Goal: Task Accomplishment & Management: Complete application form

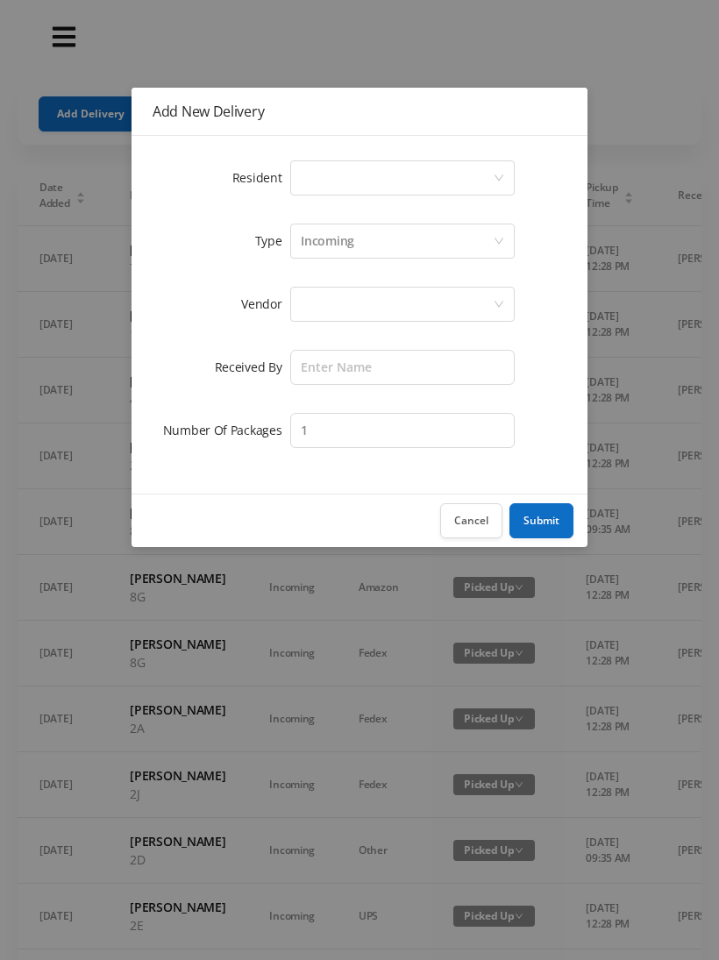
click at [475, 530] on button "Cancel" at bounding box center [471, 520] width 62 height 35
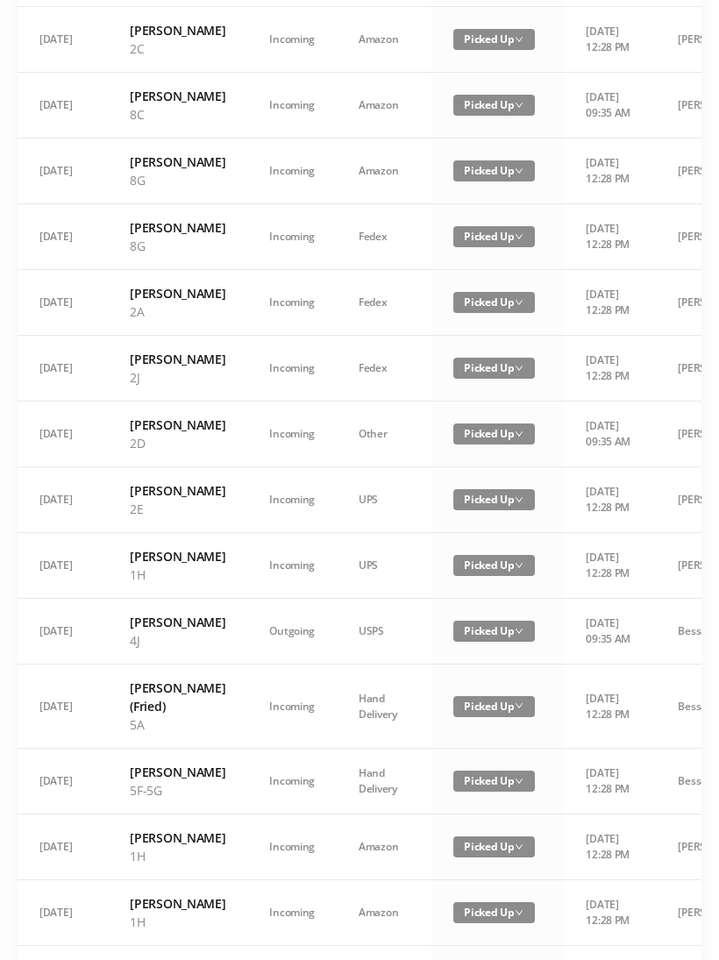
scroll to position [975, 0]
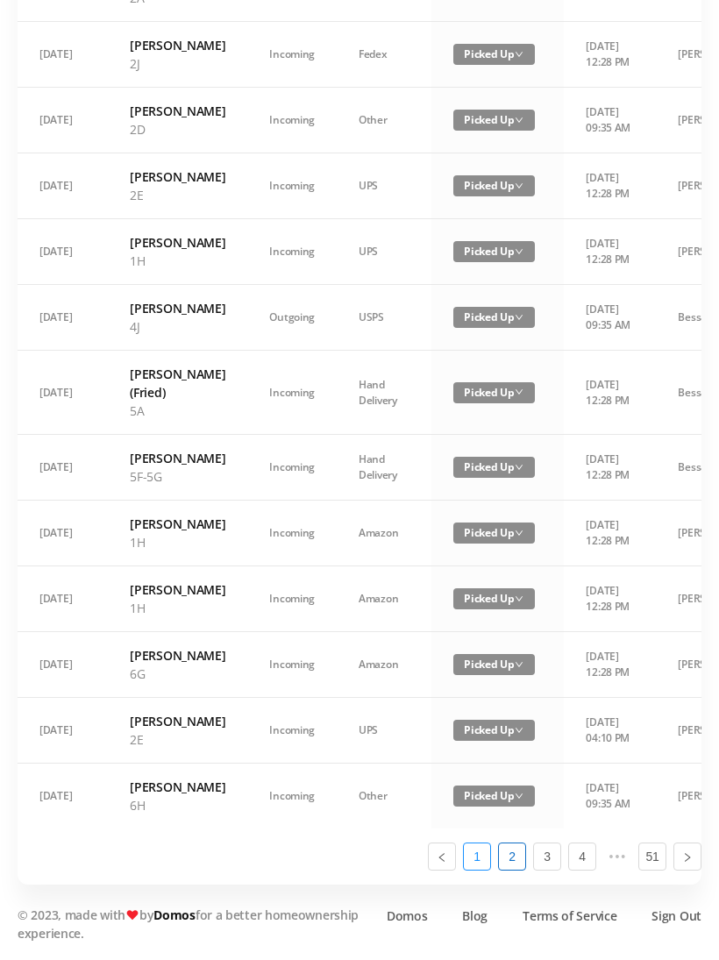
click at [480, 870] on link "1" at bounding box center [477, 856] width 26 height 26
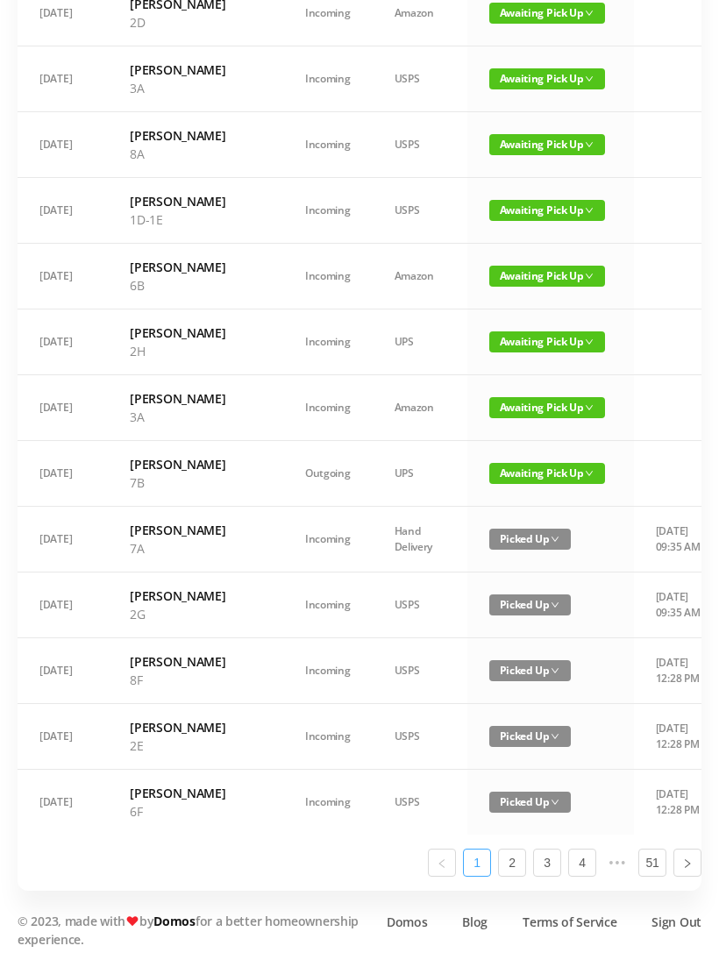
scroll to position [743, 0]
click at [493, 352] on span "Awaiting Pick Up" at bounding box center [547, 341] width 116 height 21
click at [493, 448] on link "Picked Up" at bounding box center [501, 450] width 114 height 28
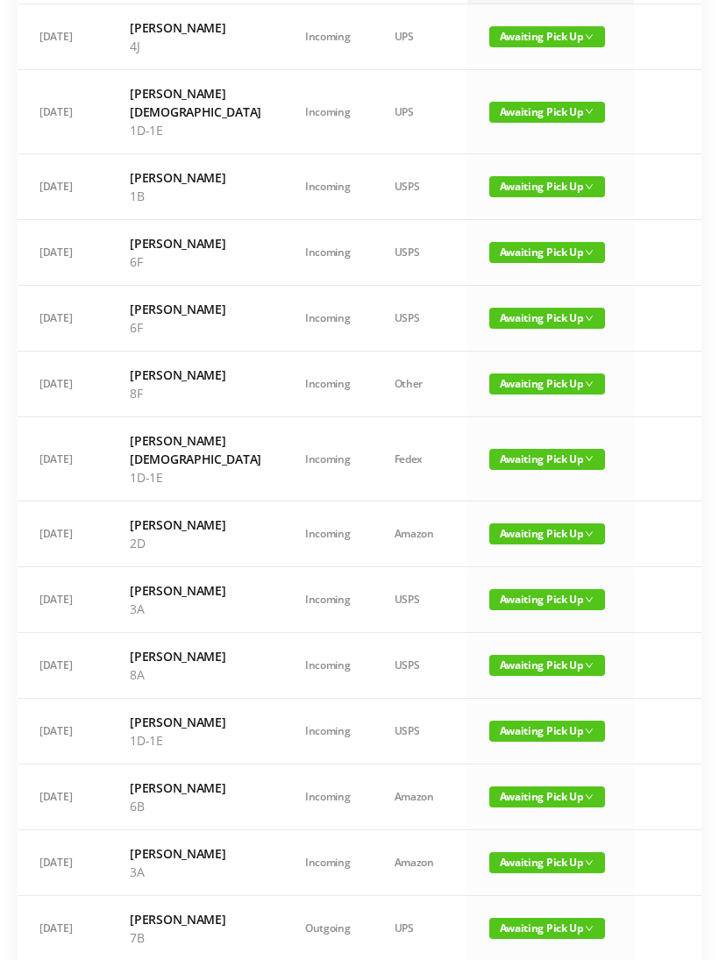
scroll to position [222, 0]
click at [489, 327] on span "Awaiting Pick Up" at bounding box center [547, 318] width 116 height 21
click at [482, 378] on link "Picked Up" at bounding box center [501, 380] width 114 height 28
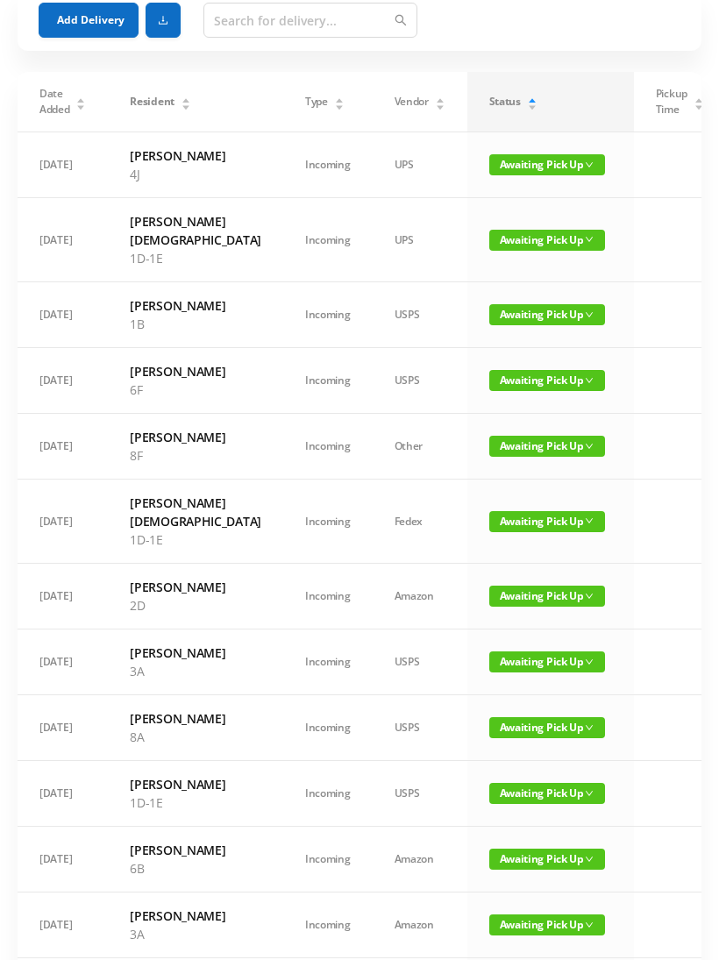
scroll to position [0, 0]
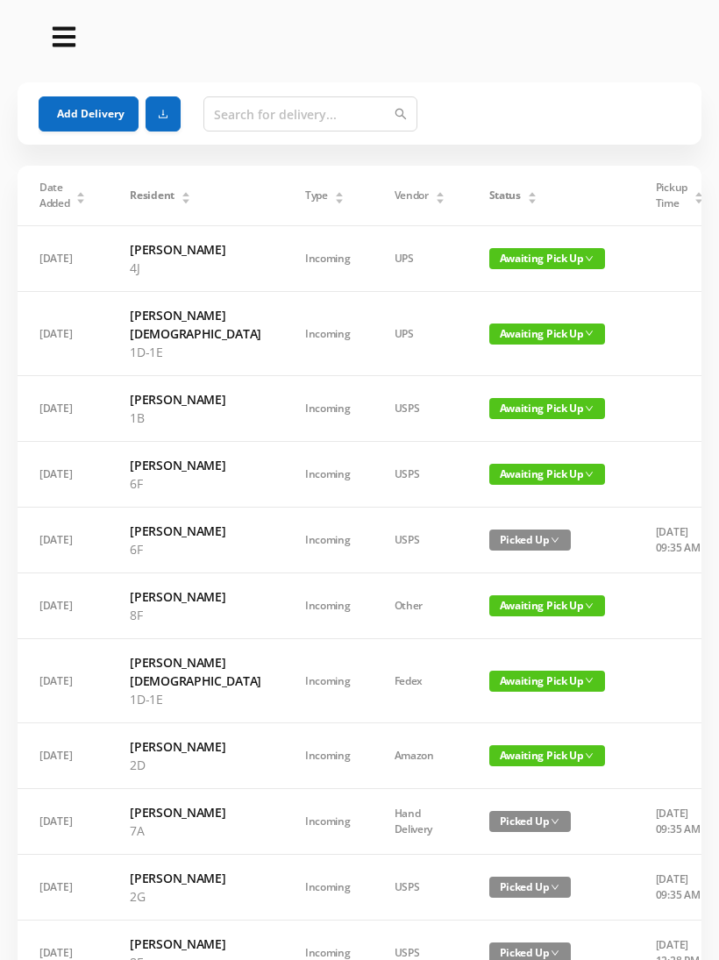
click at [508, 269] on span "Awaiting Pick Up" at bounding box center [547, 258] width 116 height 21
click at [490, 334] on link "Picked Up" at bounding box center [501, 330] width 114 height 28
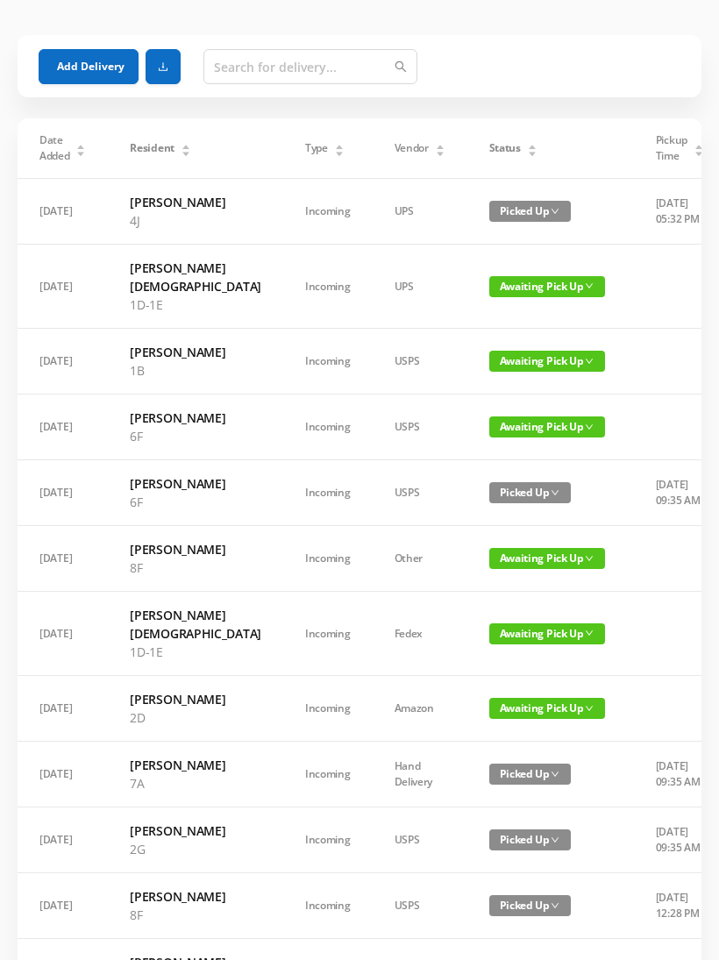
scroll to position [60, 0]
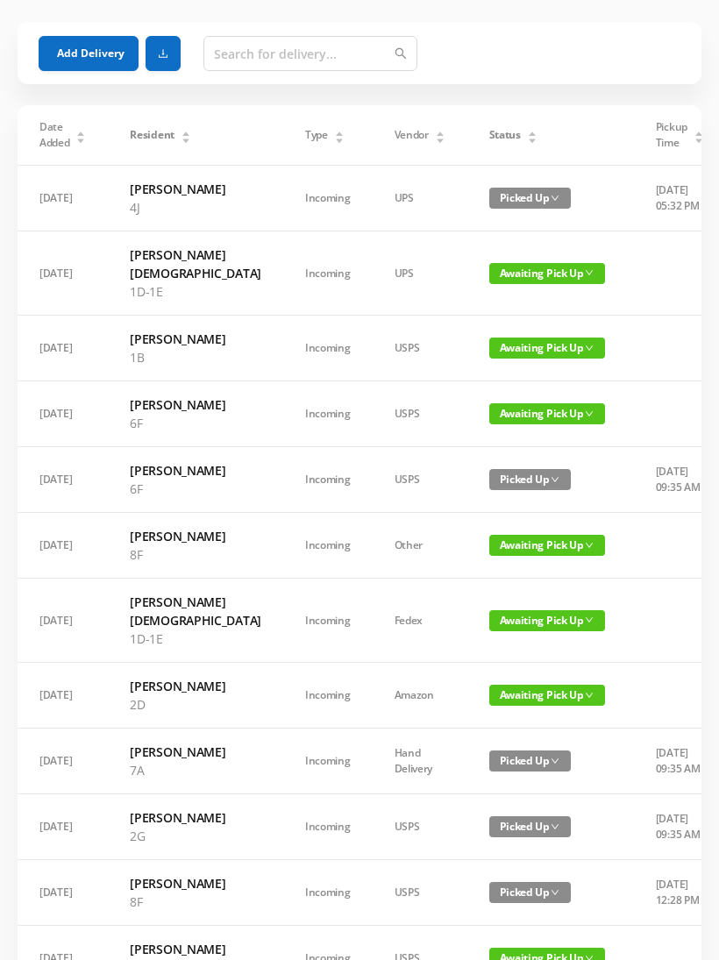
click at [491, 411] on span "Awaiting Pick Up" at bounding box center [547, 413] width 116 height 21
click at [487, 478] on link "Picked Up" at bounding box center [501, 476] width 114 height 28
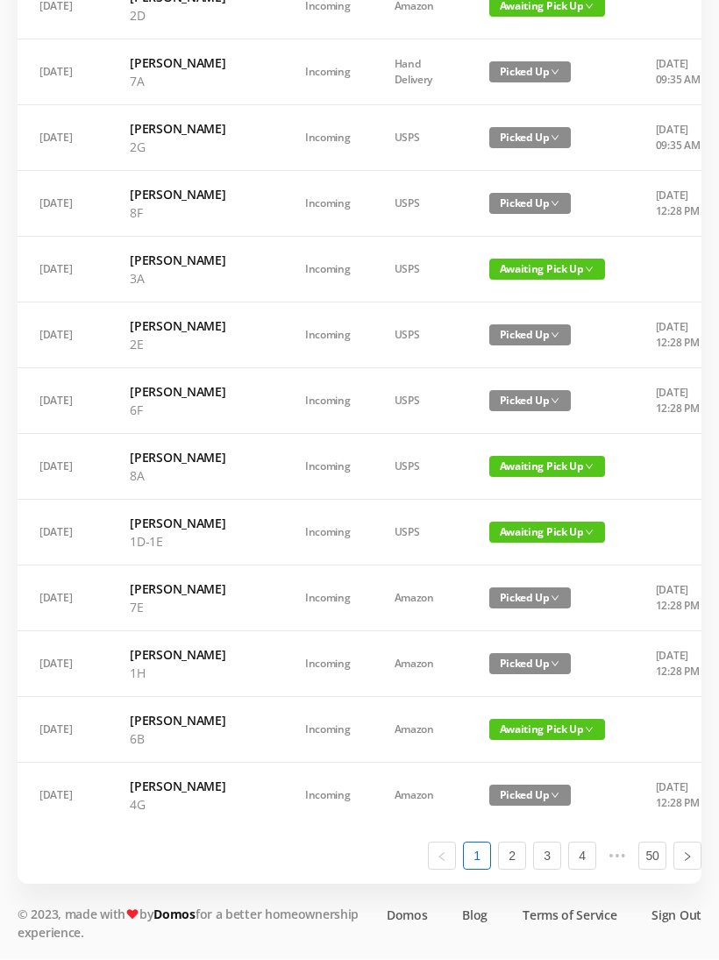
scroll to position [846, 0]
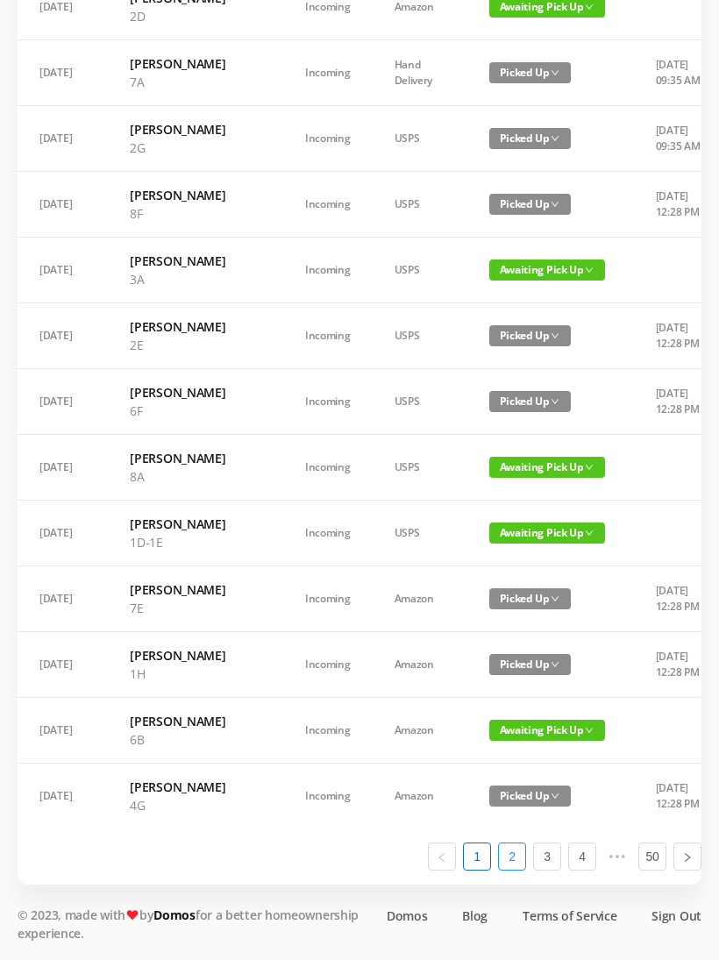
click at [517, 870] on link "2" at bounding box center [512, 856] width 26 height 26
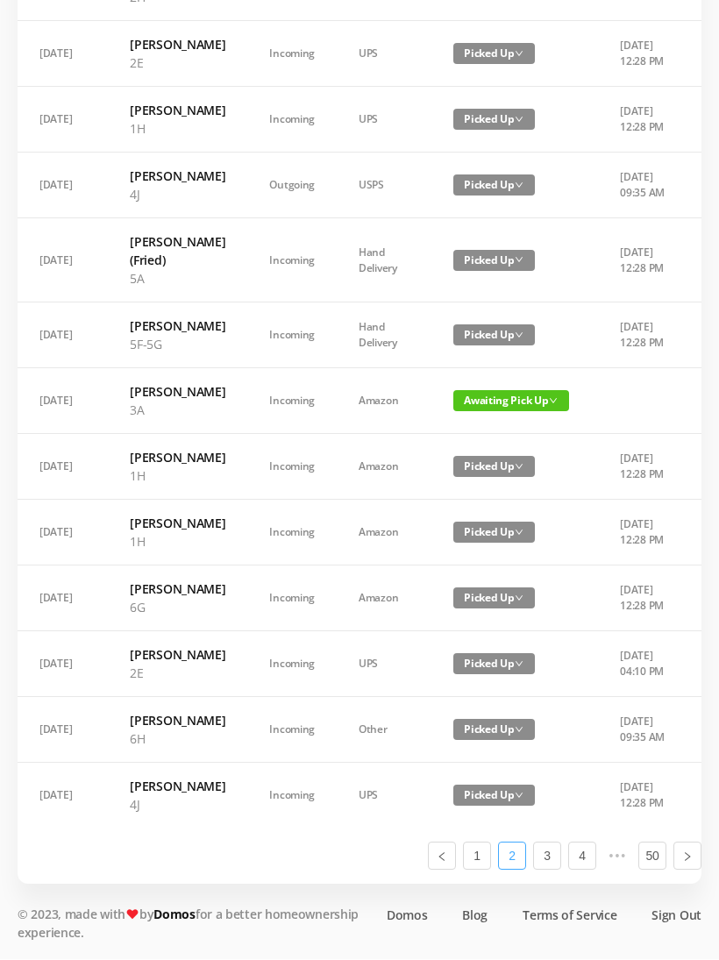
scroll to position [957, 0]
click at [552, 870] on link "3" at bounding box center [547, 856] width 26 height 26
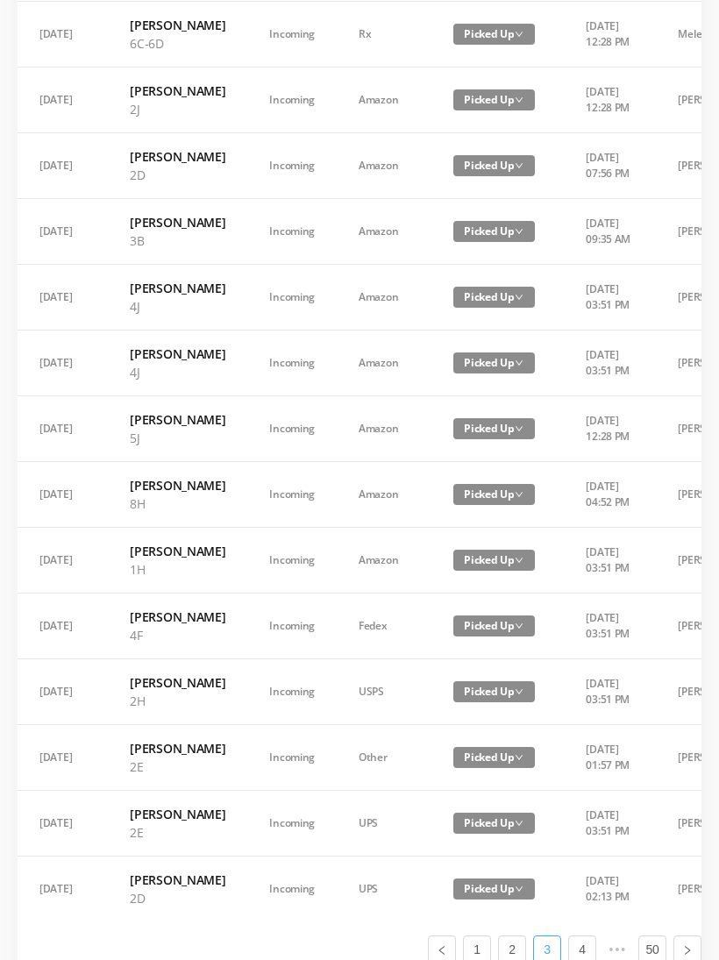
scroll to position [993, 0]
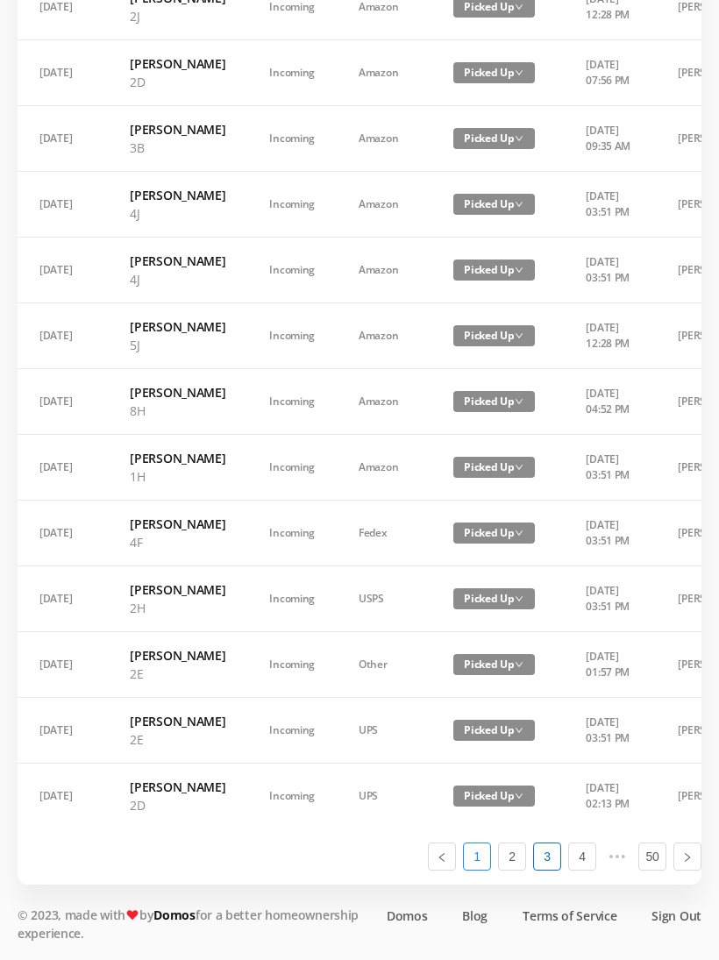
click at [473, 870] on link "1" at bounding box center [477, 856] width 26 height 26
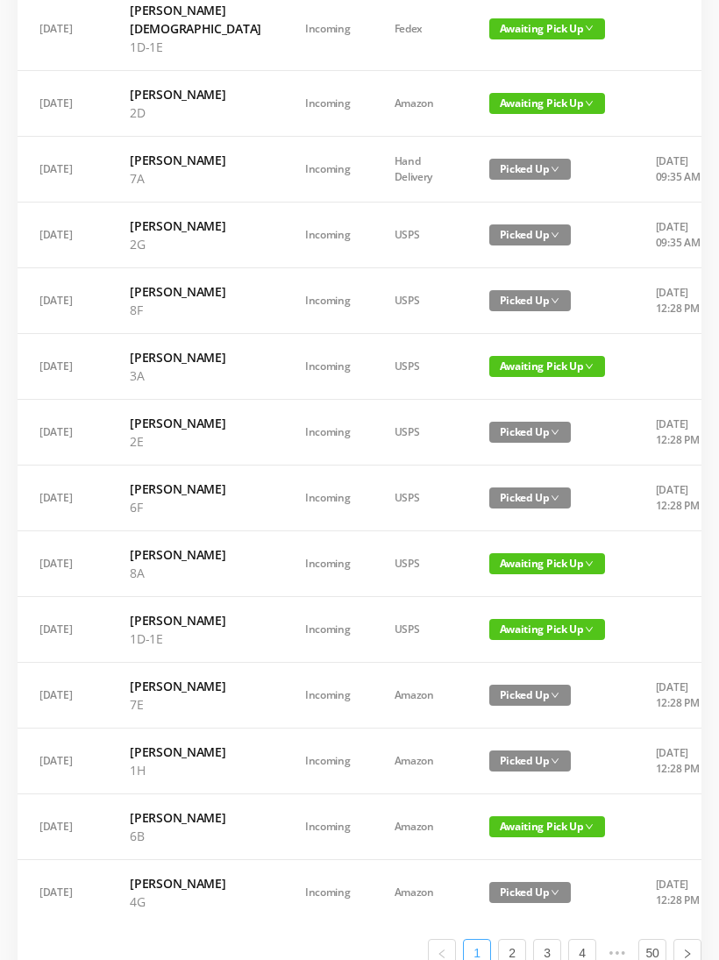
scroll to position [0, 0]
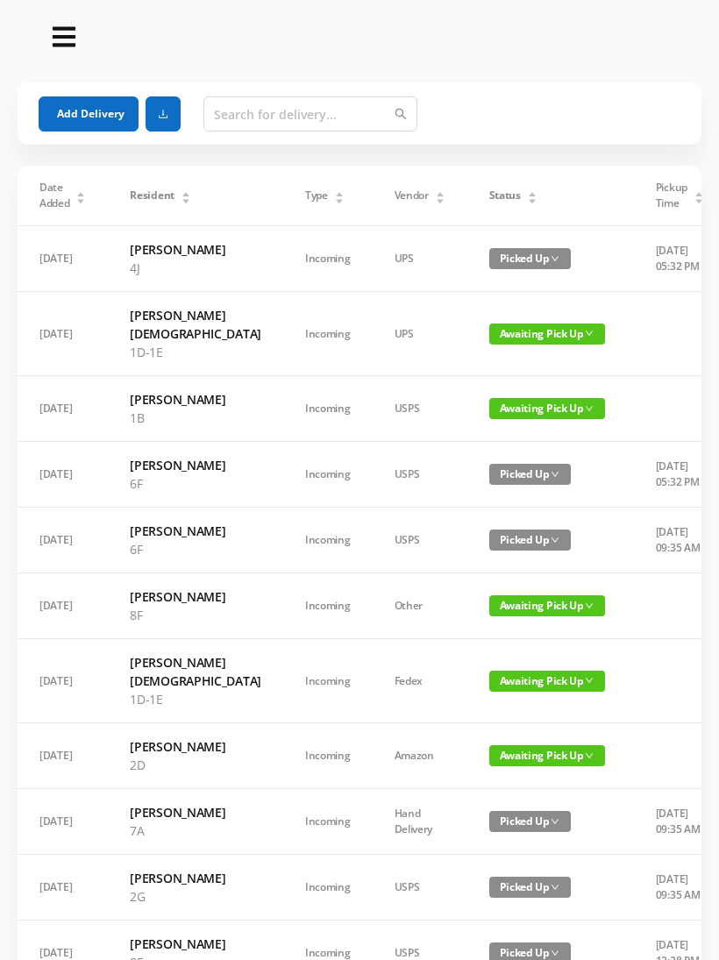
click at [78, 105] on button "Add Delivery" at bounding box center [89, 113] width 100 height 35
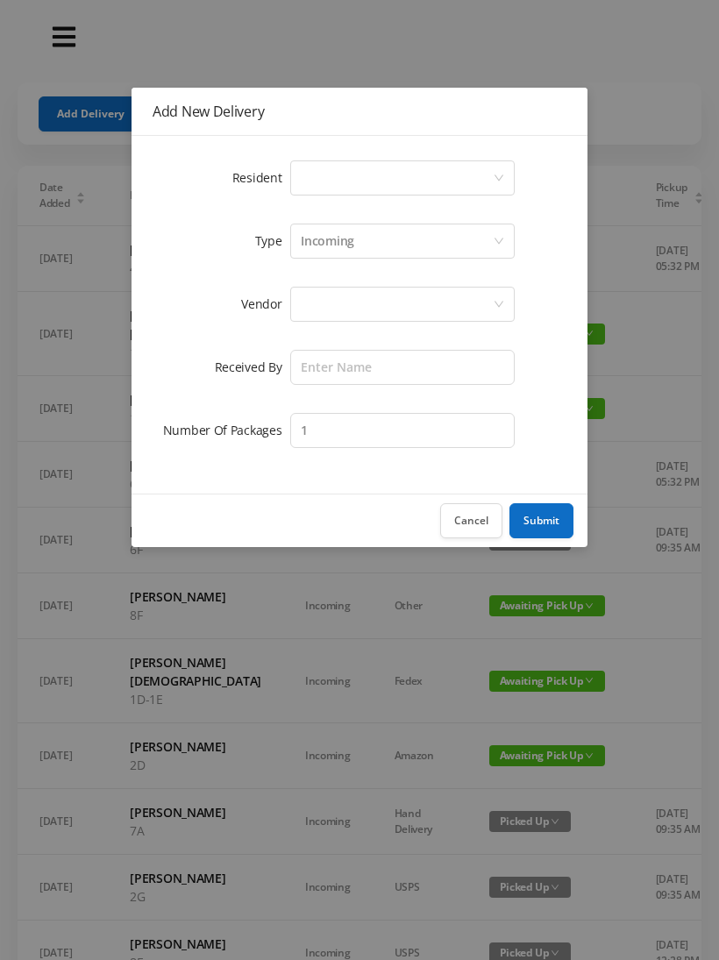
click at [371, 186] on div "Select a person" at bounding box center [397, 177] width 192 height 33
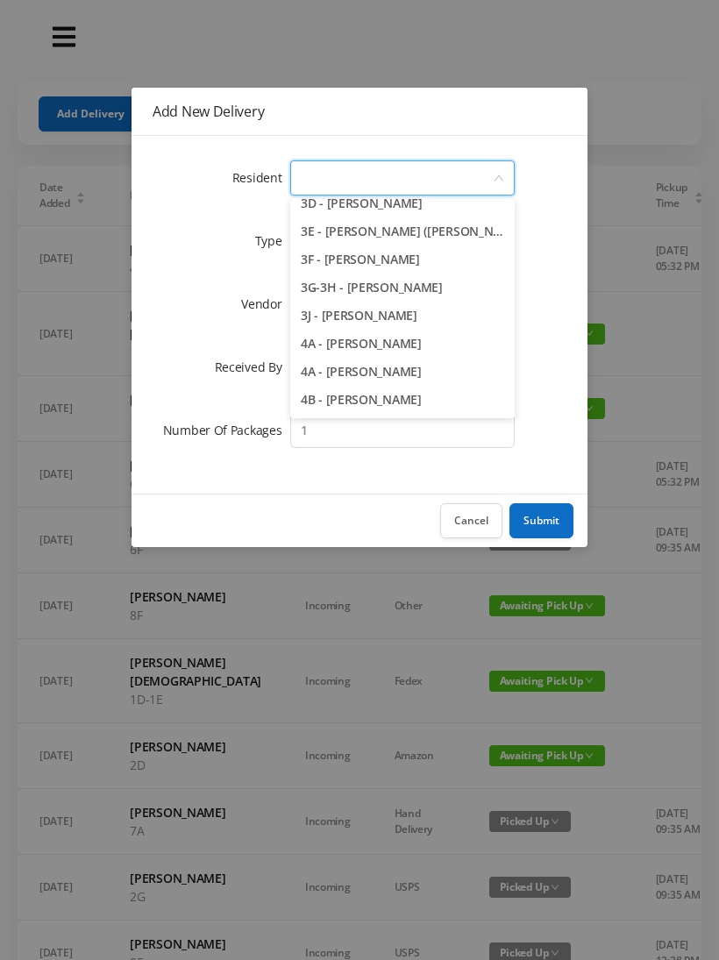
scroll to position [818, 0]
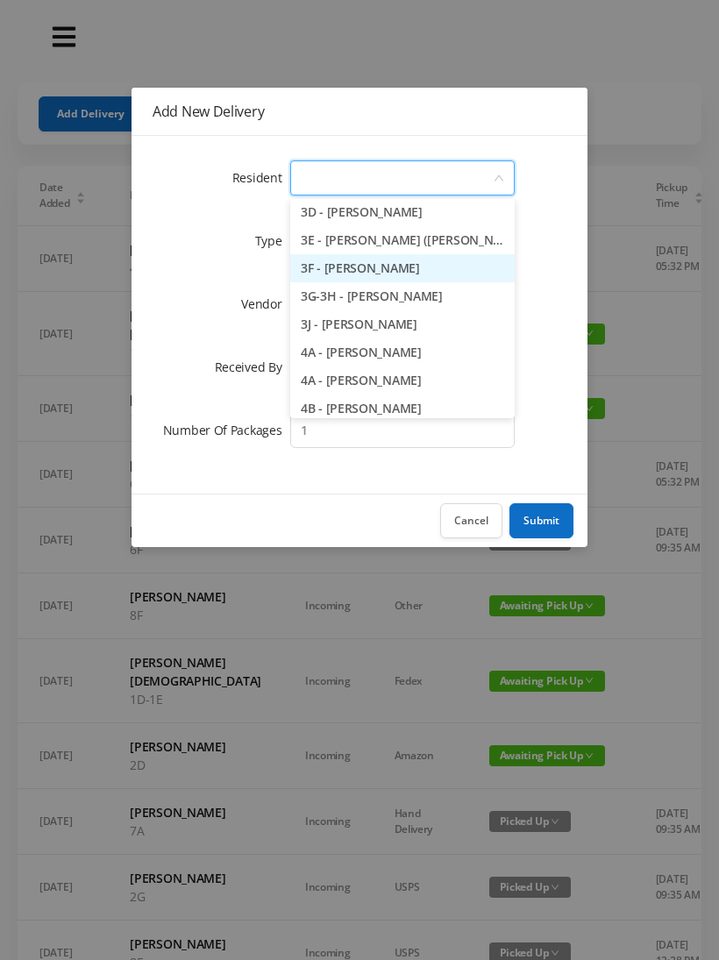
click at [447, 263] on li "3F - Laura Greer" at bounding box center [402, 268] width 224 height 28
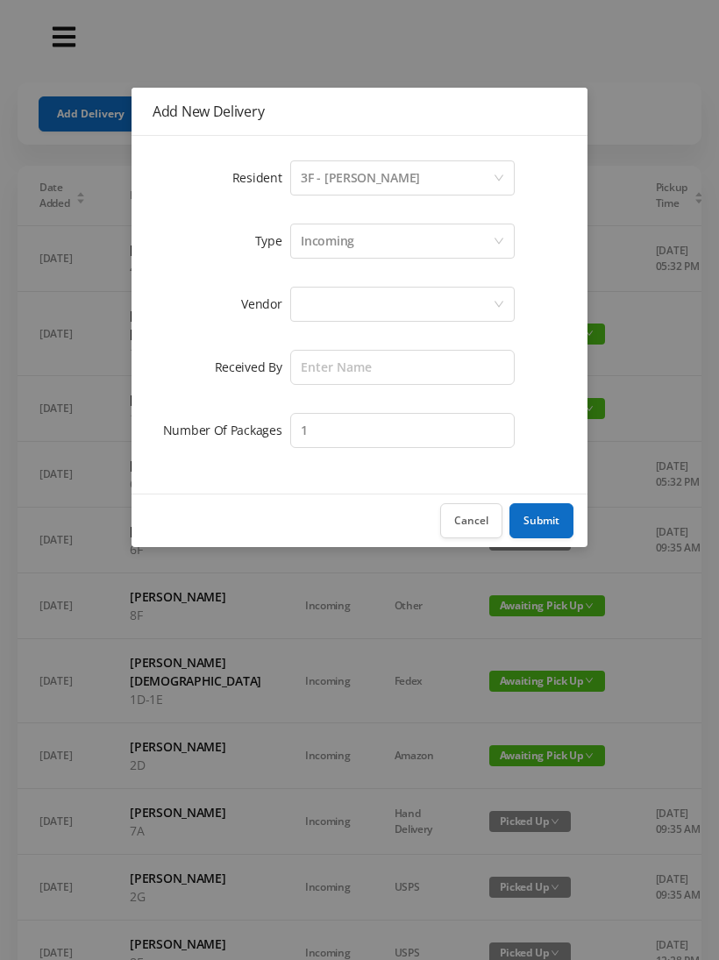
click at [402, 244] on div "Incoming" at bounding box center [397, 240] width 192 height 33
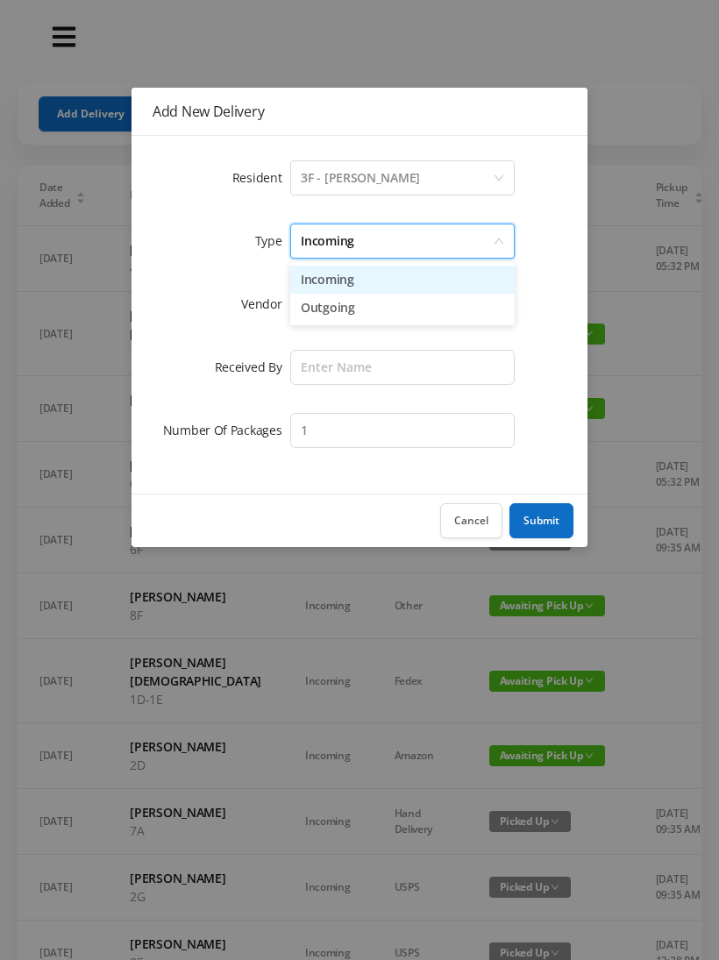
click at [385, 281] on li "Incoming" at bounding box center [402, 280] width 224 height 28
click at [364, 309] on div at bounding box center [397, 304] width 192 height 33
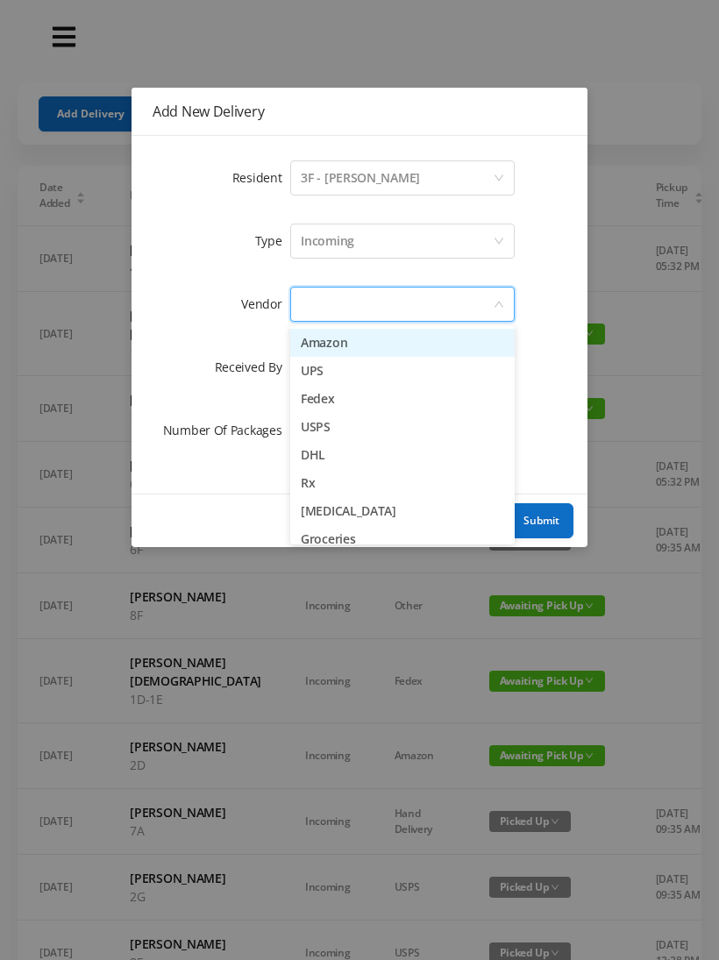
click at [369, 344] on li "Amazon" at bounding box center [402, 343] width 224 height 28
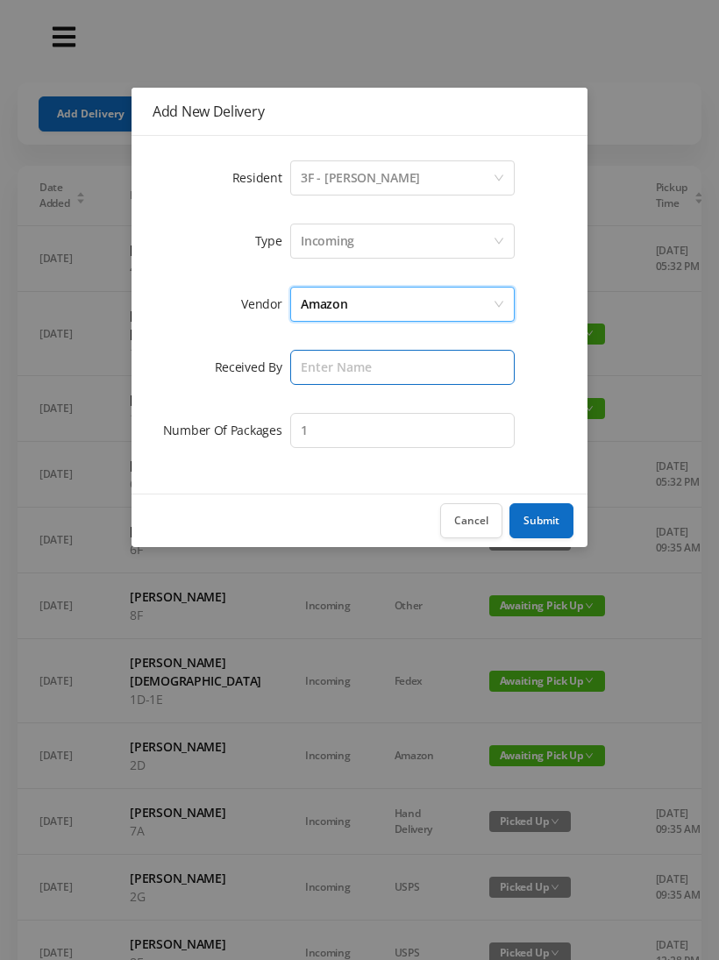
click at [359, 366] on input "text" at bounding box center [402, 367] width 224 height 35
type input "Melece"
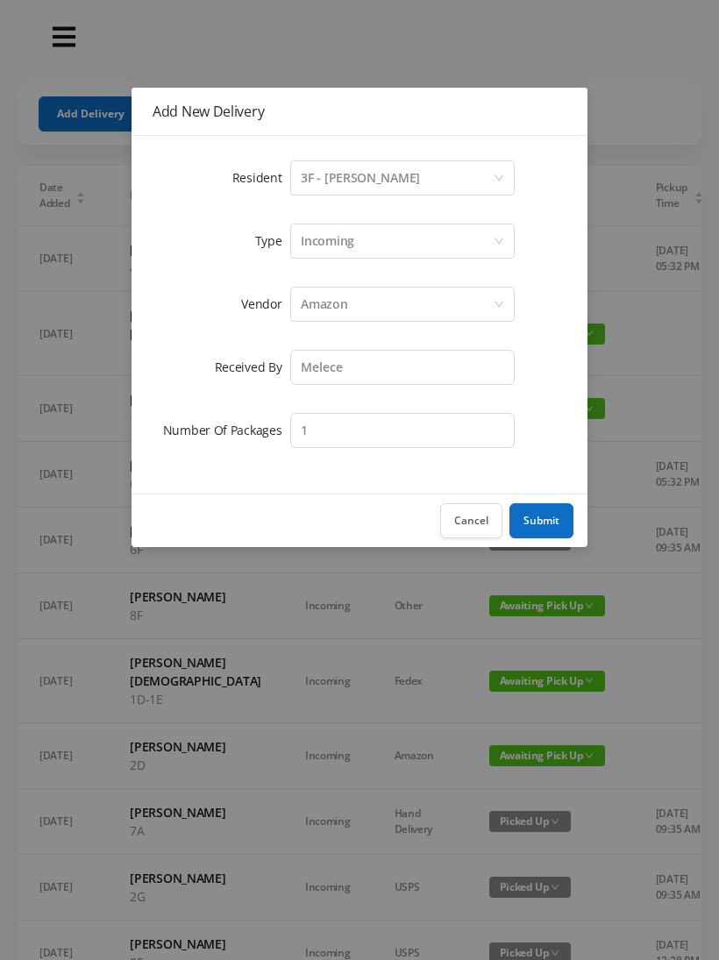
click at [546, 523] on button "Submit" at bounding box center [541, 520] width 64 height 35
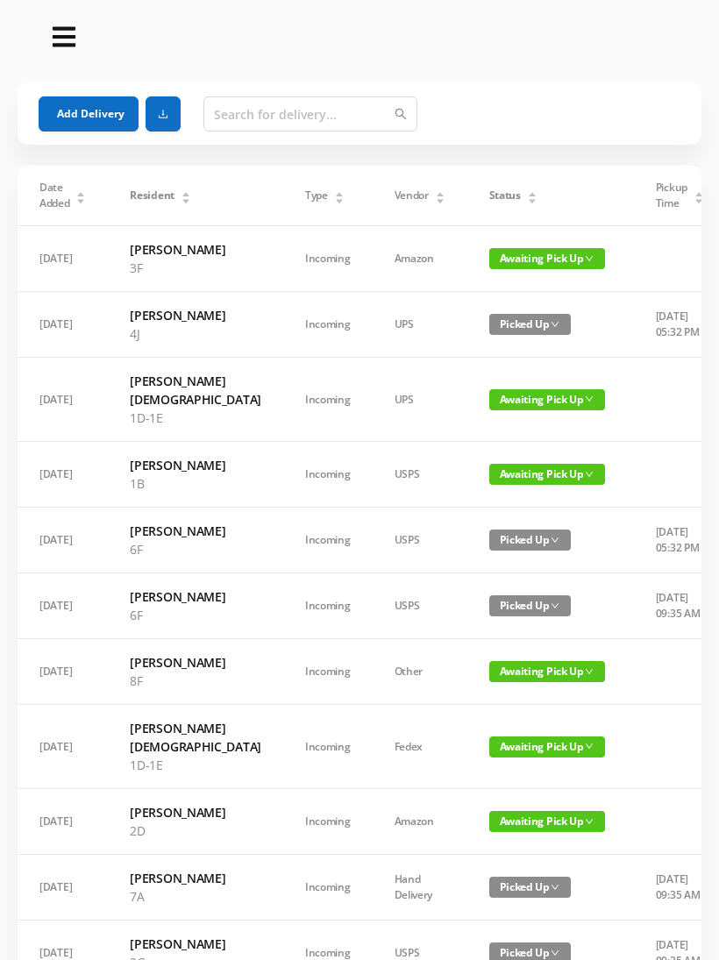
click at [103, 114] on button "Add Delivery" at bounding box center [89, 113] width 100 height 35
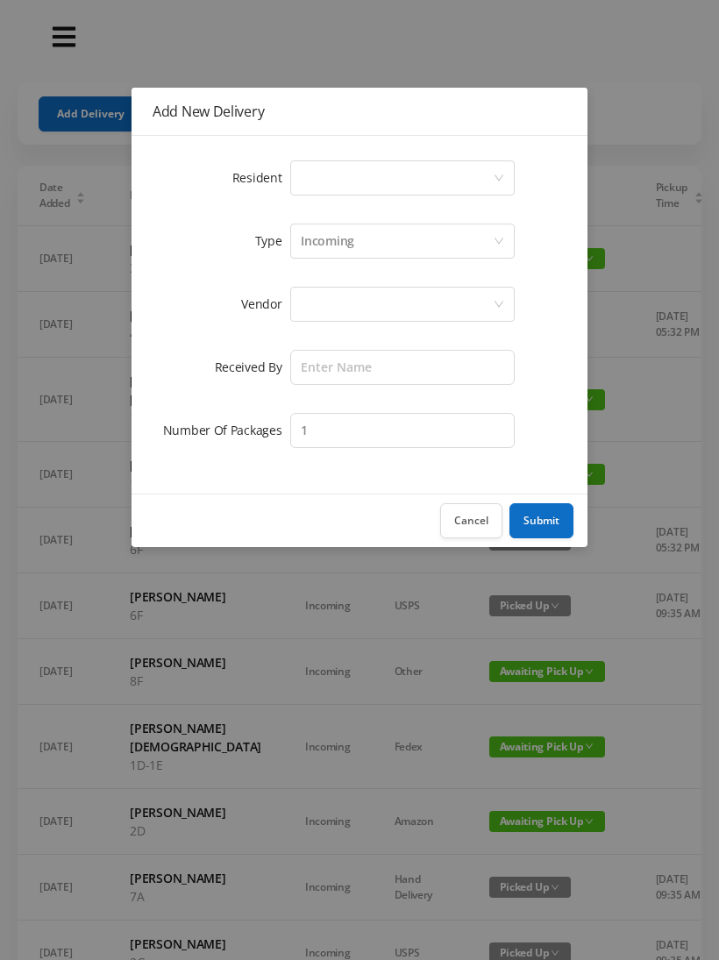
click at [341, 185] on div "Select a person" at bounding box center [397, 177] width 192 height 33
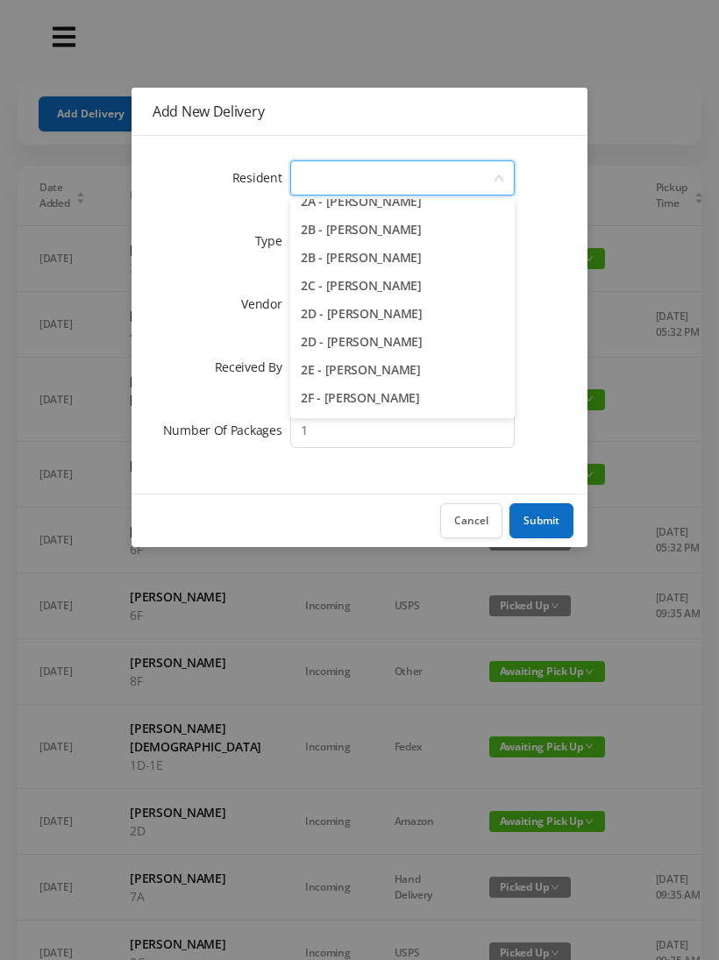
scroll to position [352, 0]
click at [444, 317] on li "2D - Nadia Hernandez" at bounding box center [402, 313] width 224 height 28
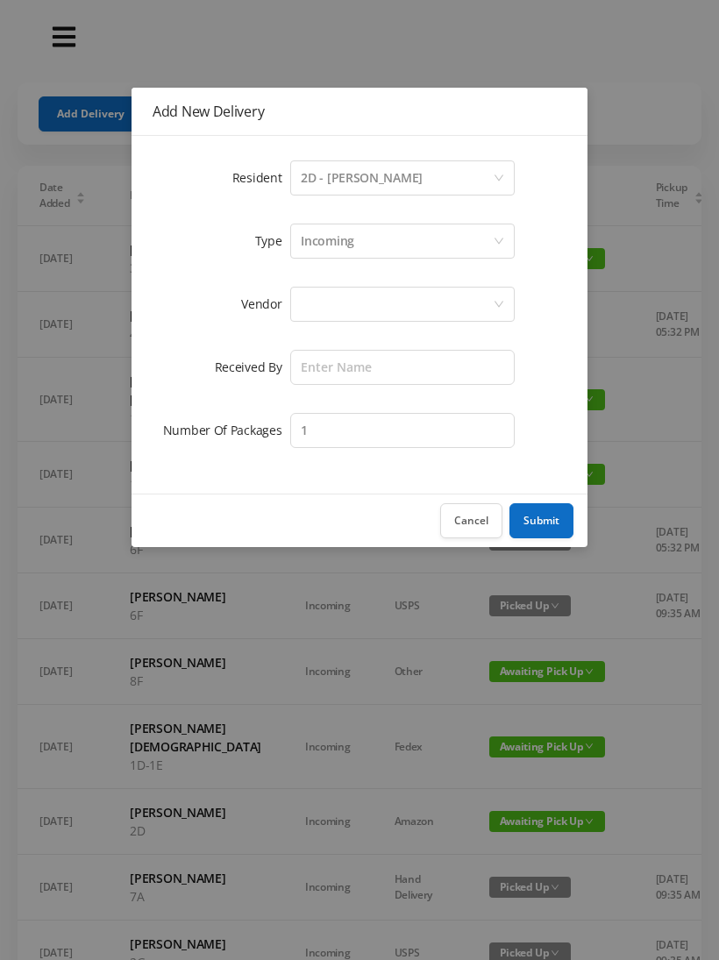
click at [375, 242] on div "Incoming" at bounding box center [397, 240] width 192 height 33
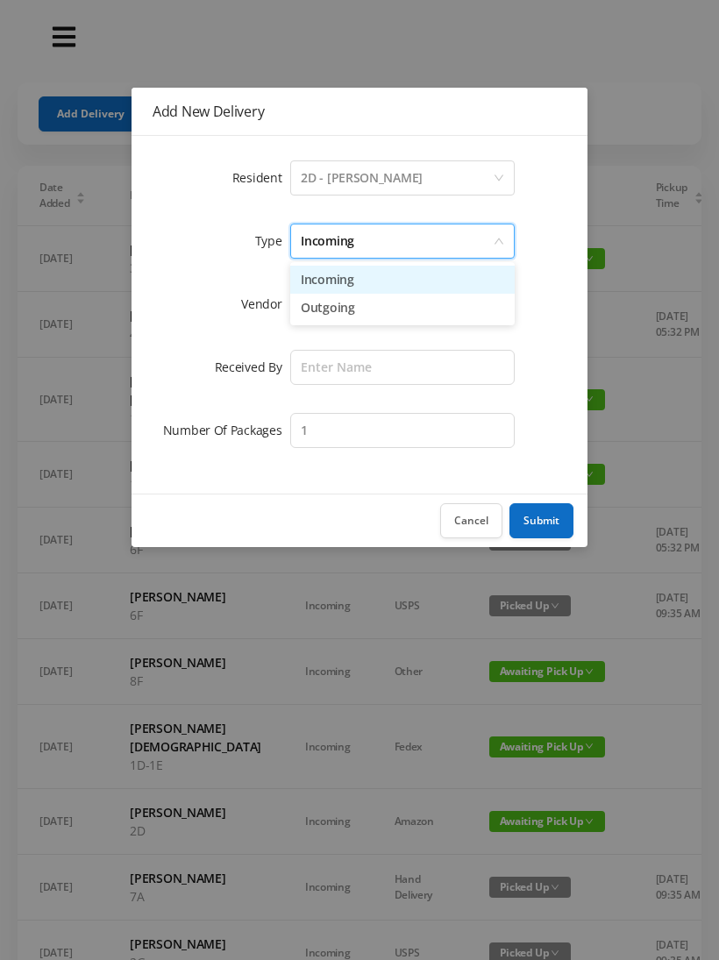
click at [356, 282] on li "Incoming" at bounding box center [402, 280] width 224 height 28
click at [345, 316] on div at bounding box center [397, 304] width 192 height 33
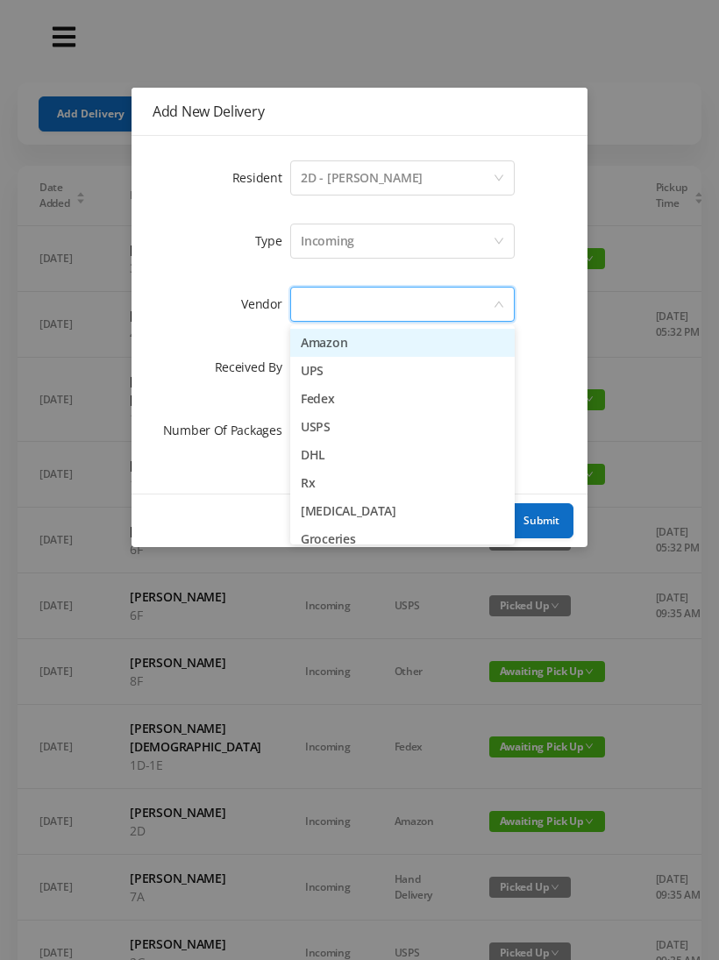
click at [345, 350] on li "Amazon" at bounding box center [402, 343] width 224 height 28
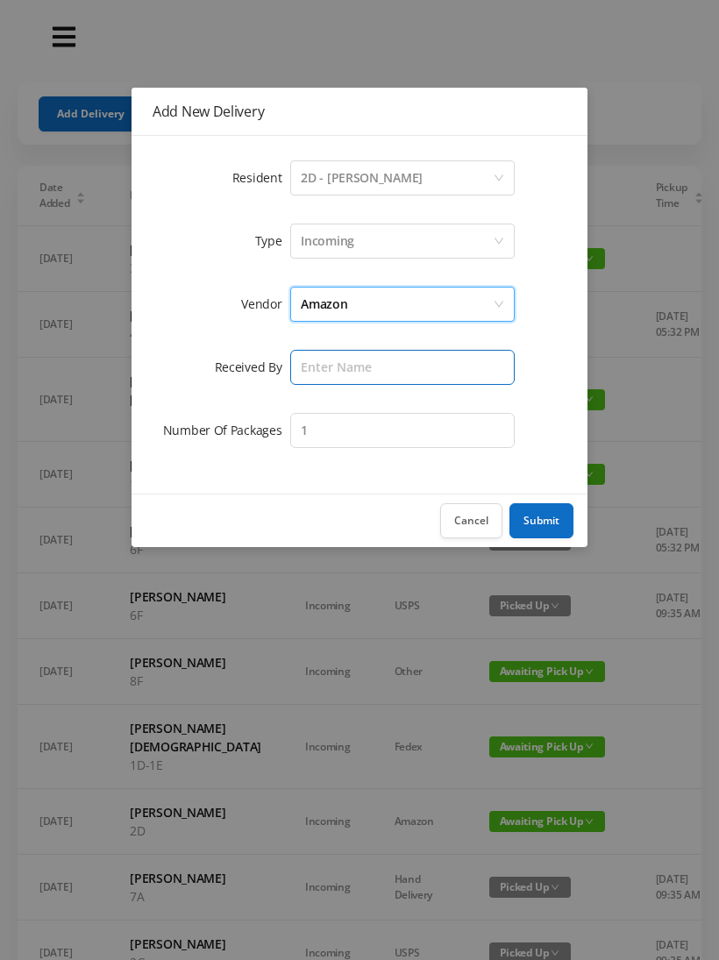
click at [353, 371] on input "text" at bounding box center [402, 367] width 224 height 35
type input "Melece"
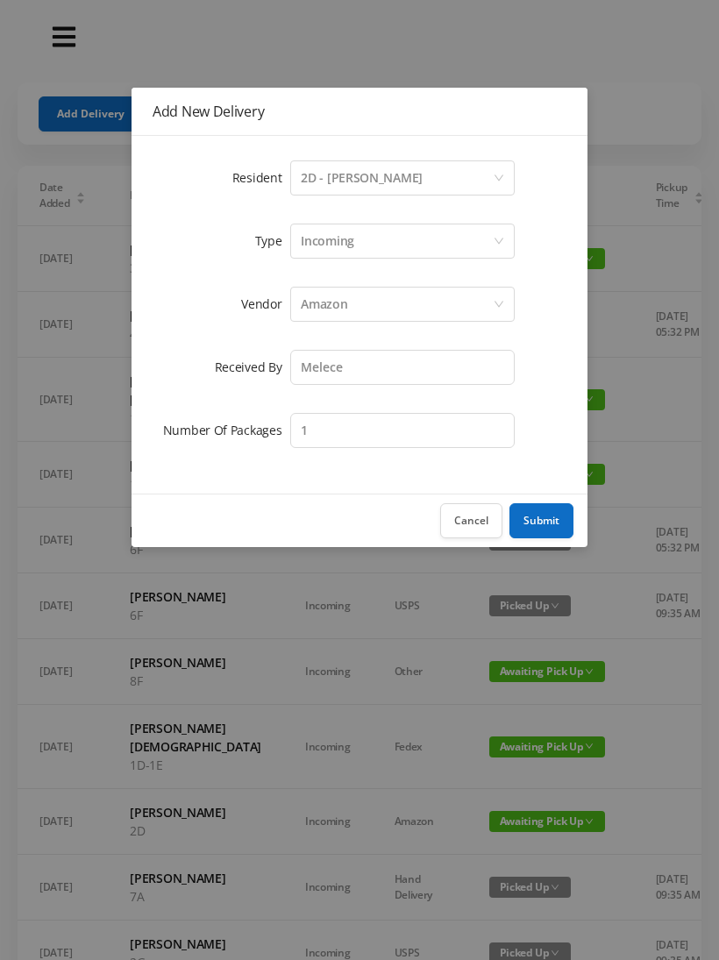
click at [540, 523] on button "Submit" at bounding box center [541, 520] width 64 height 35
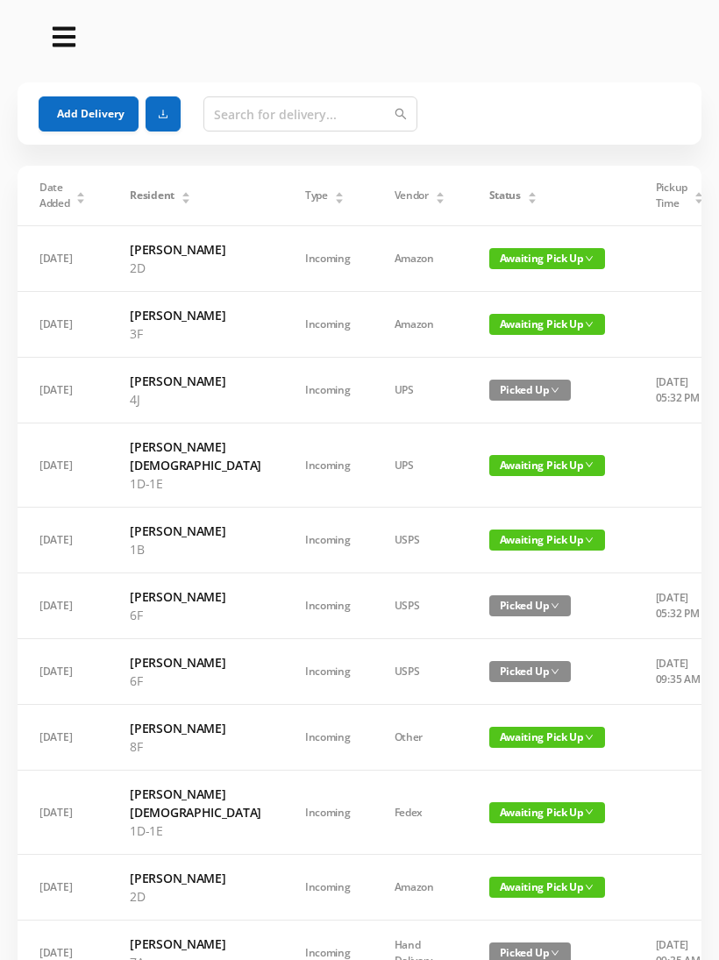
click at [101, 119] on button "Add Delivery" at bounding box center [89, 113] width 100 height 35
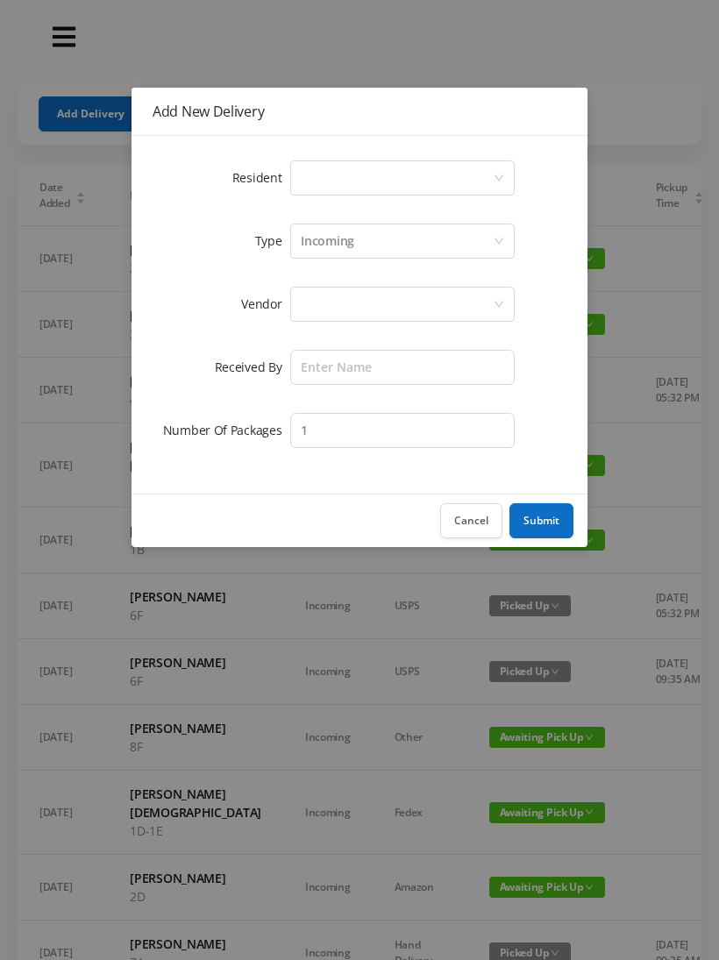
click at [331, 186] on div "Select a person" at bounding box center [397, 177] width 192 height 33
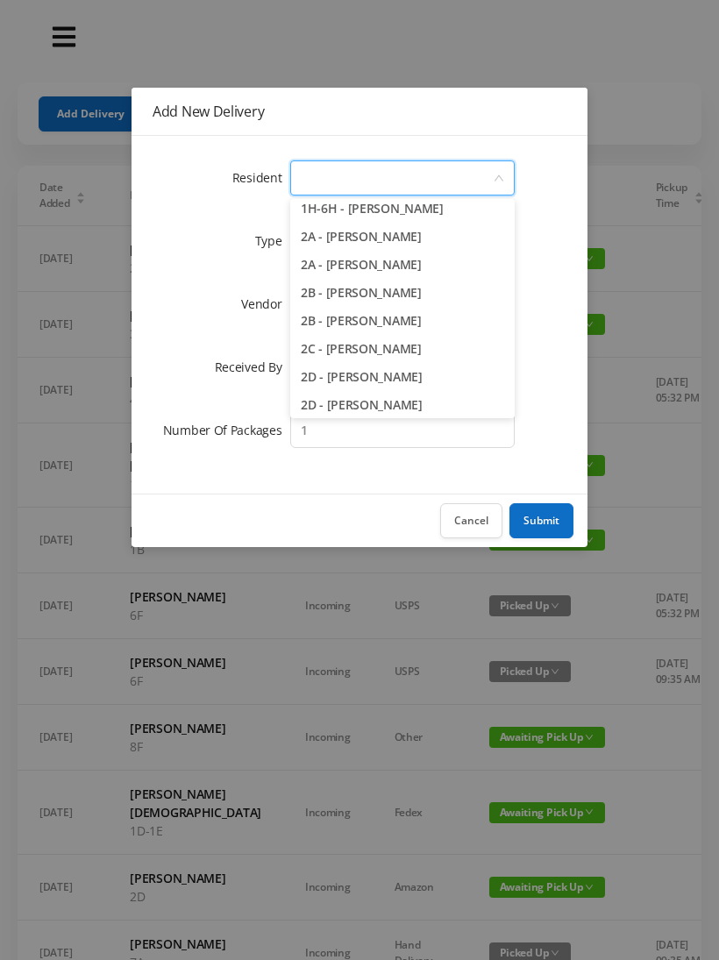
scroll to position [284, 0]
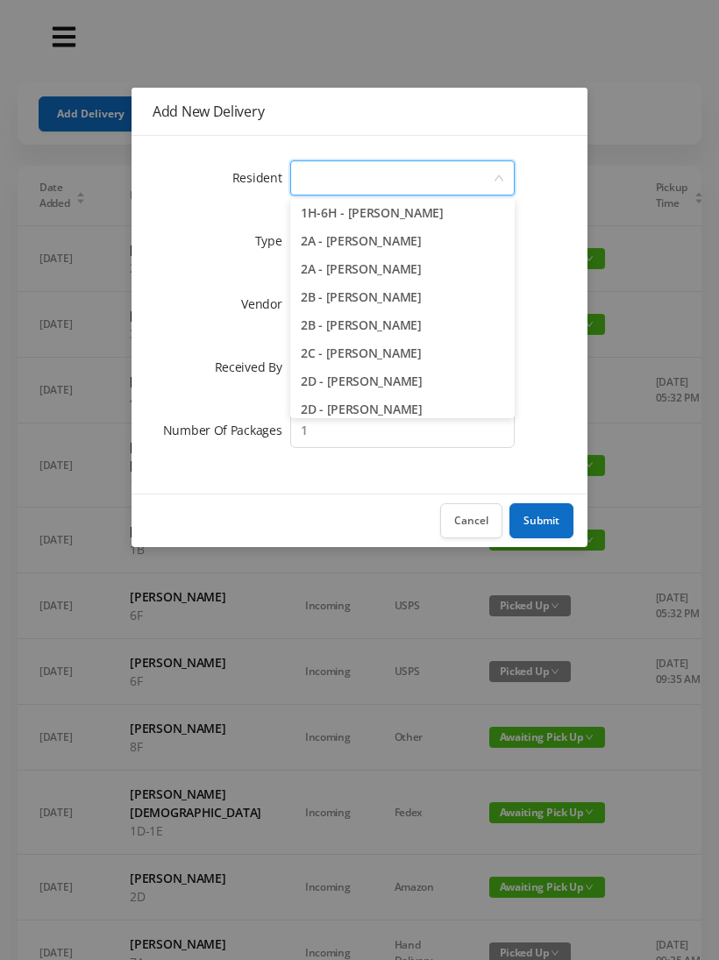
click at [450, 276] on li "2A - Sam Hiremath" at bounding box center [402, 269] width 224 height 28
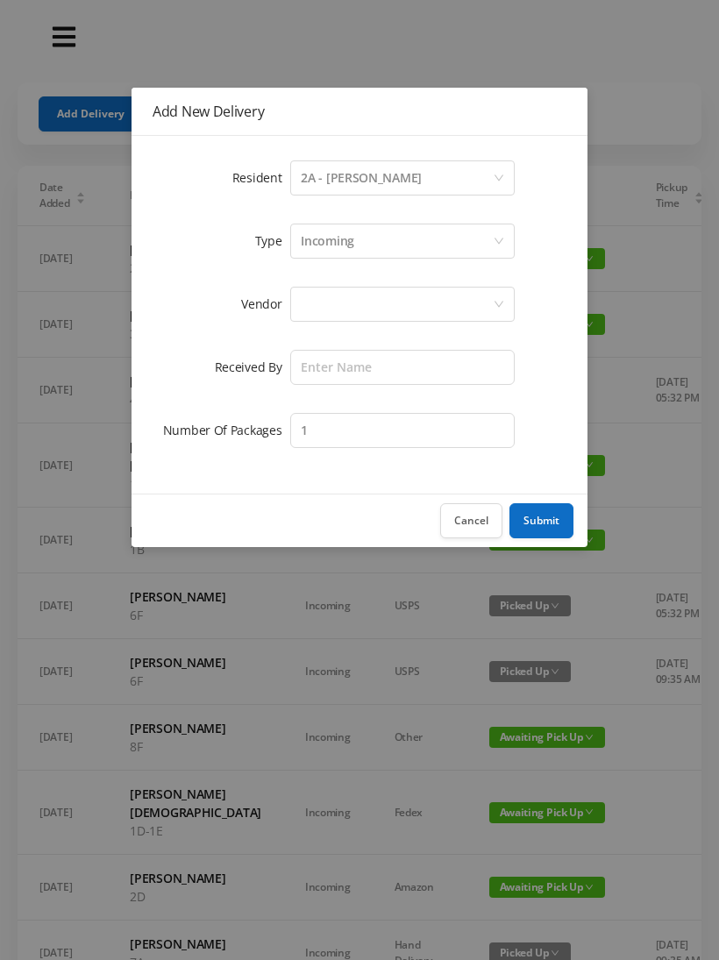
click at [366, 252] on div "Incoming" at bounding box center [397, 240] width 192 height 33
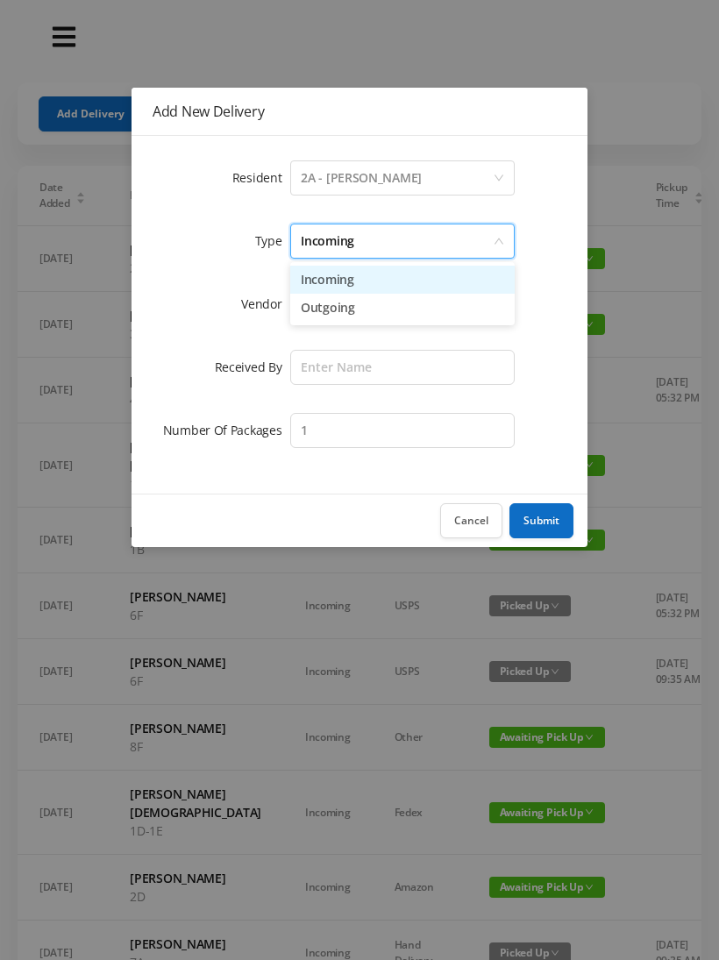
click at [347, 287] on li "Incoming" at bounding box center [402, 280] width 224 height 28
click at [336, 316] on div at bounding box center [397, 304] width 192 height 33
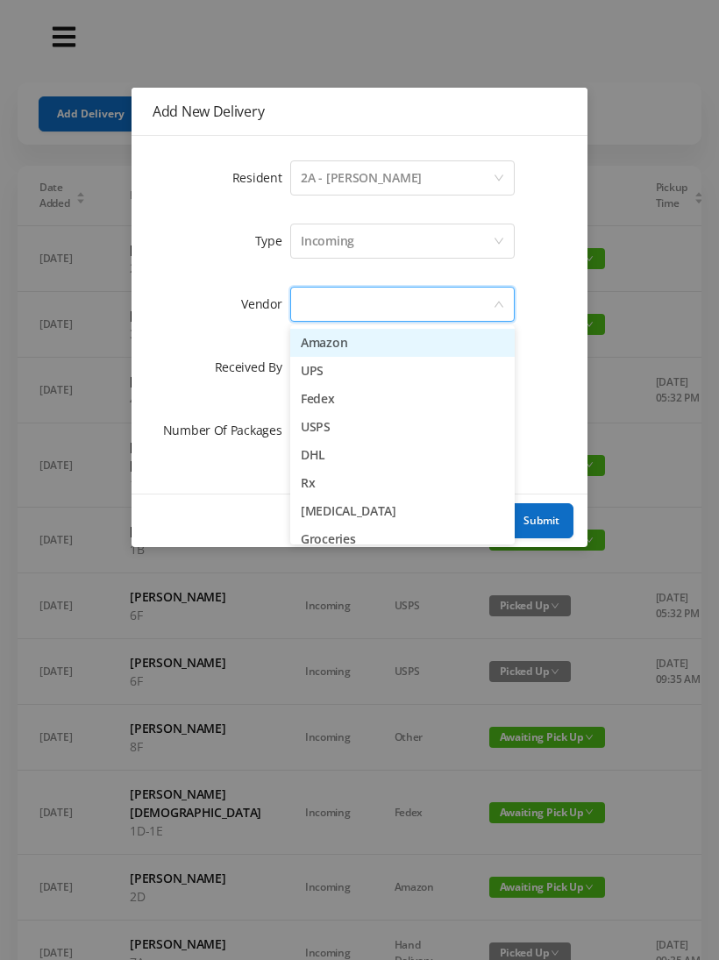
click at [344, 350] on li "Amazon" at bounding box center [402, 343] width 224 height 28
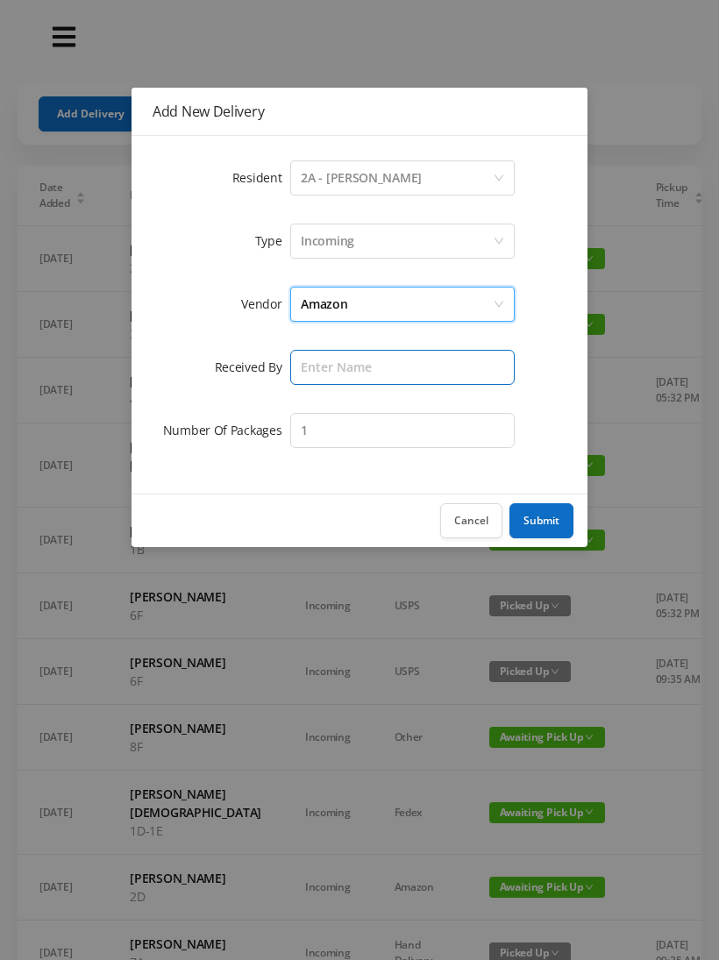
click at [322, 376] on input "text" at bounding box center [402, 367] width 224 height 35
type input "Melece"
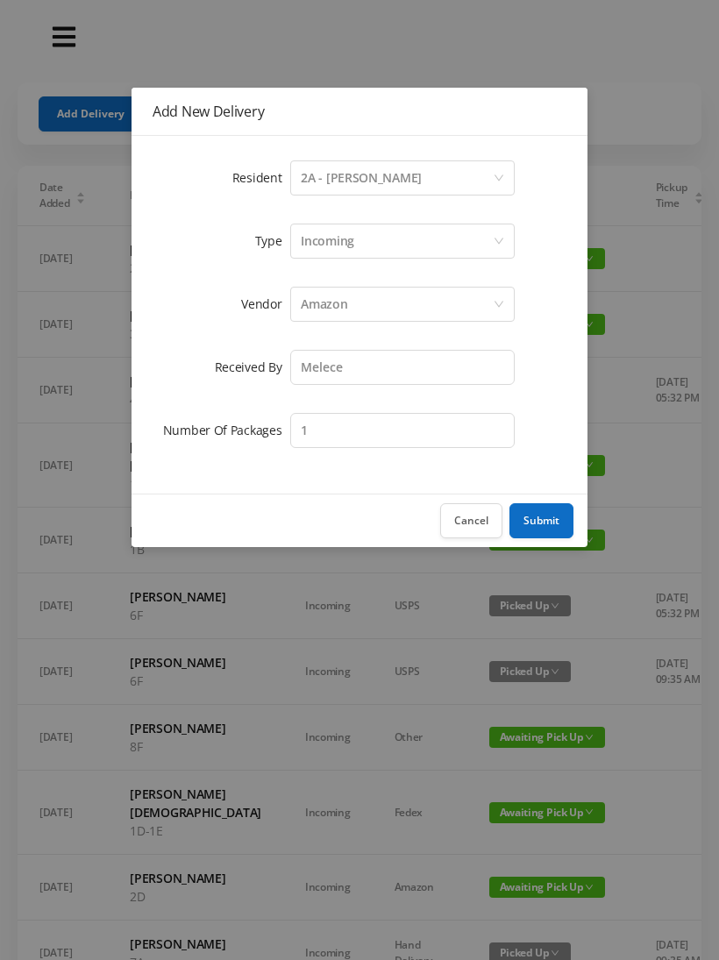
click at [540, 531] on button "Submit" at bounding box center [541, 520] width 64 height 35
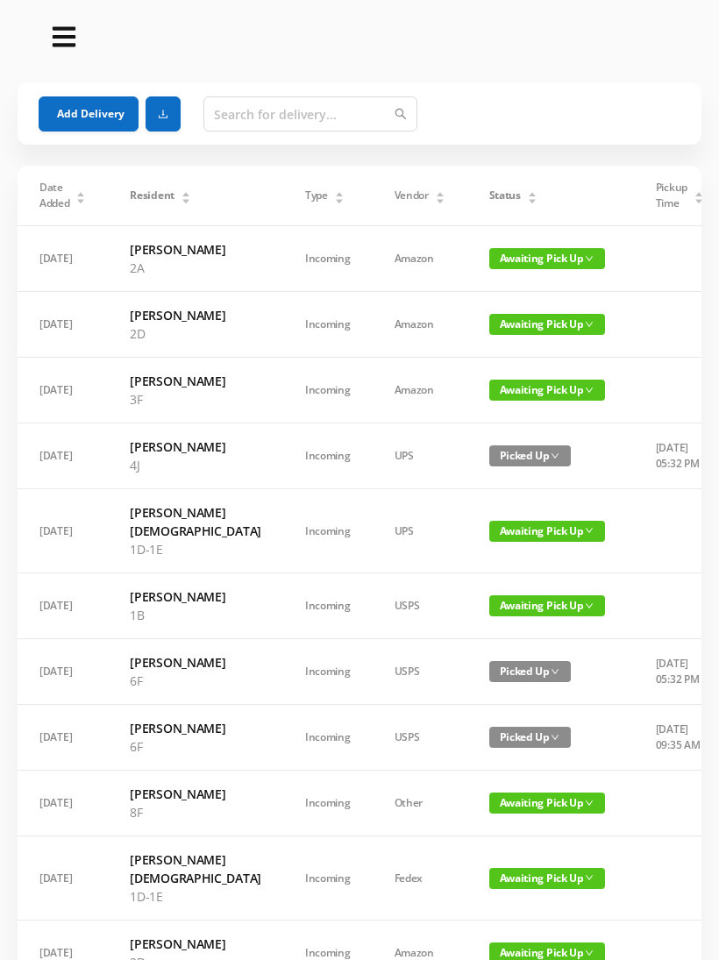
click at [98, 119] on button "Add Delivery" at bounding box center [89, 113] width 100 height 35
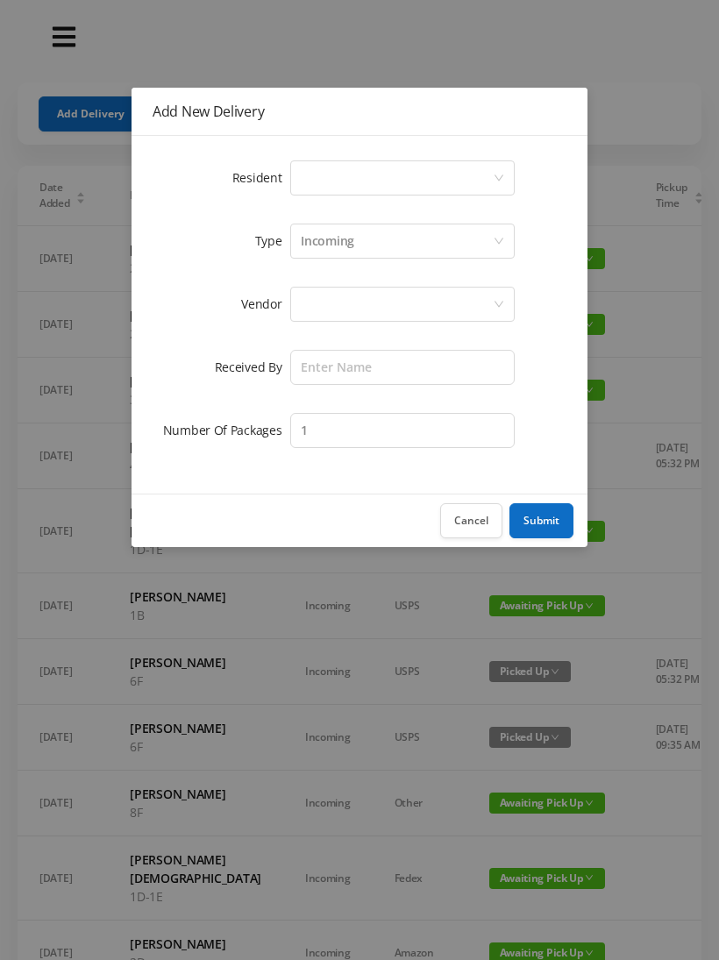
click at [339, 175] on div "Select a person" at bounding box center [397, 177] width 192 height 33
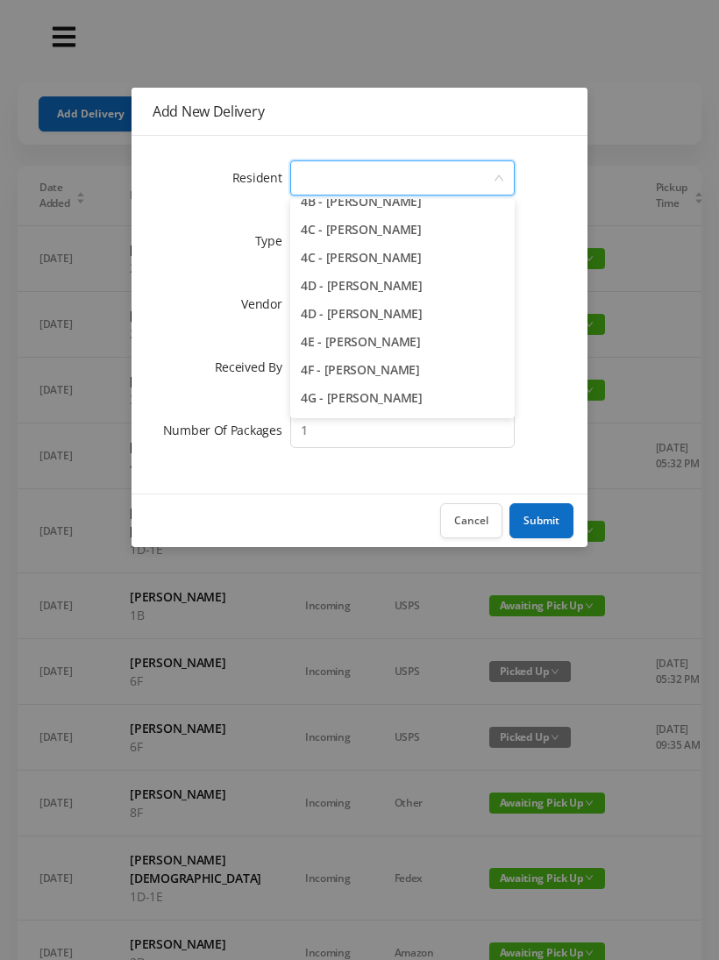
scroll to position [1082, 0]
click at [419, 346] on li "4E - Jane Jovanovic" at bounding box center [402, 341] width 224 height 28
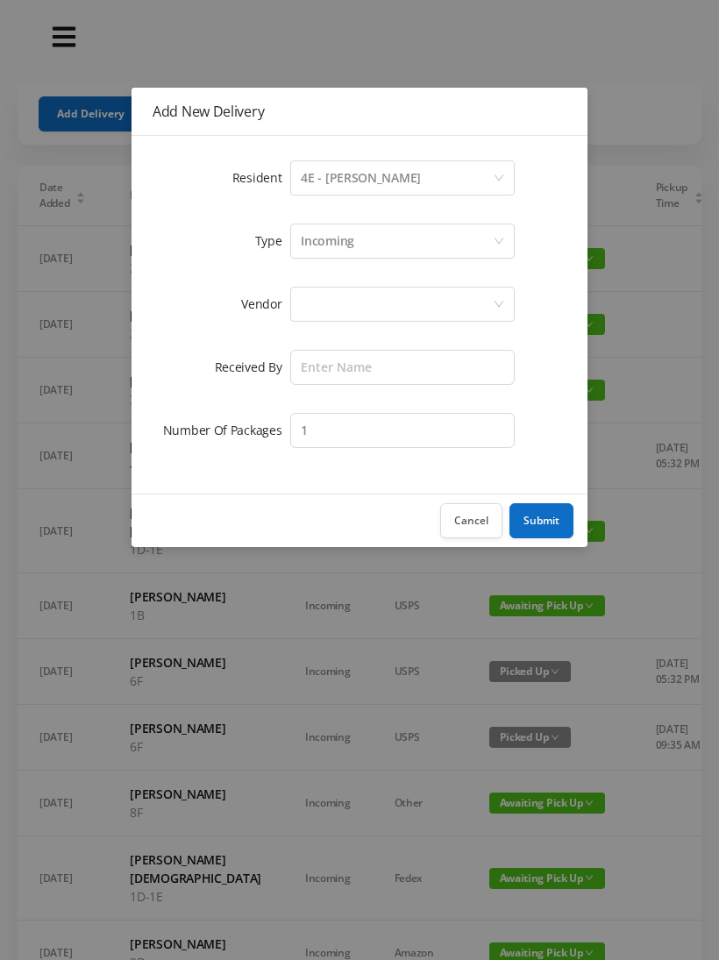
click at [361, 250] on div "Incoming" at bounding box center [397, 240] width 192 height 33
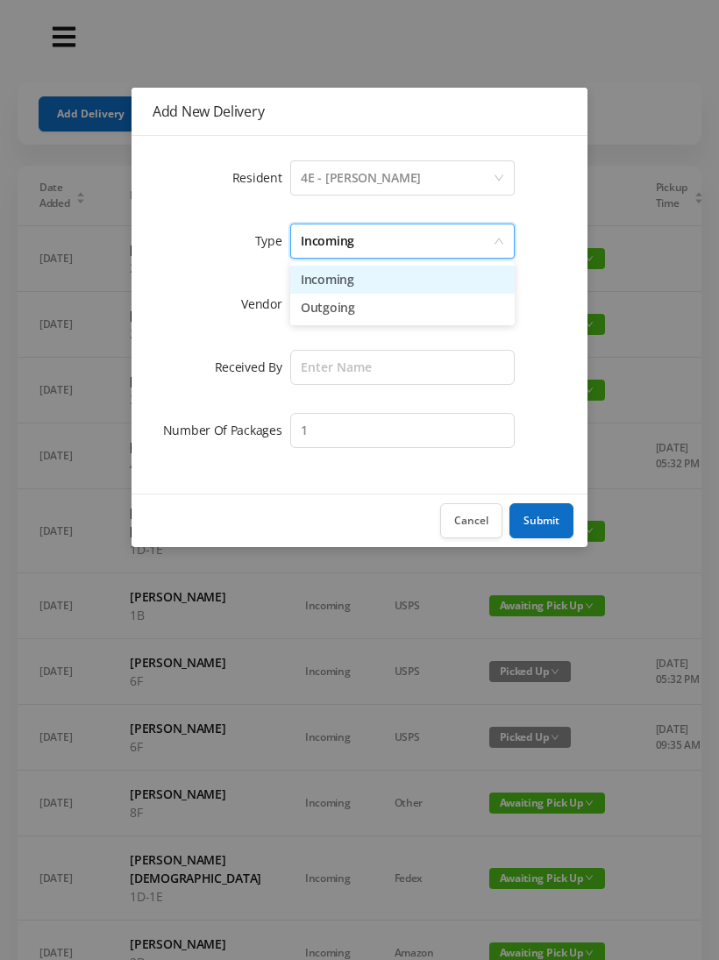
click at [349, 285] on li "Incoming" at bounding box center [402, 280] width 224 height 28
click at [343, 312] on div at bounding box center [397, 304] width 192 height 33
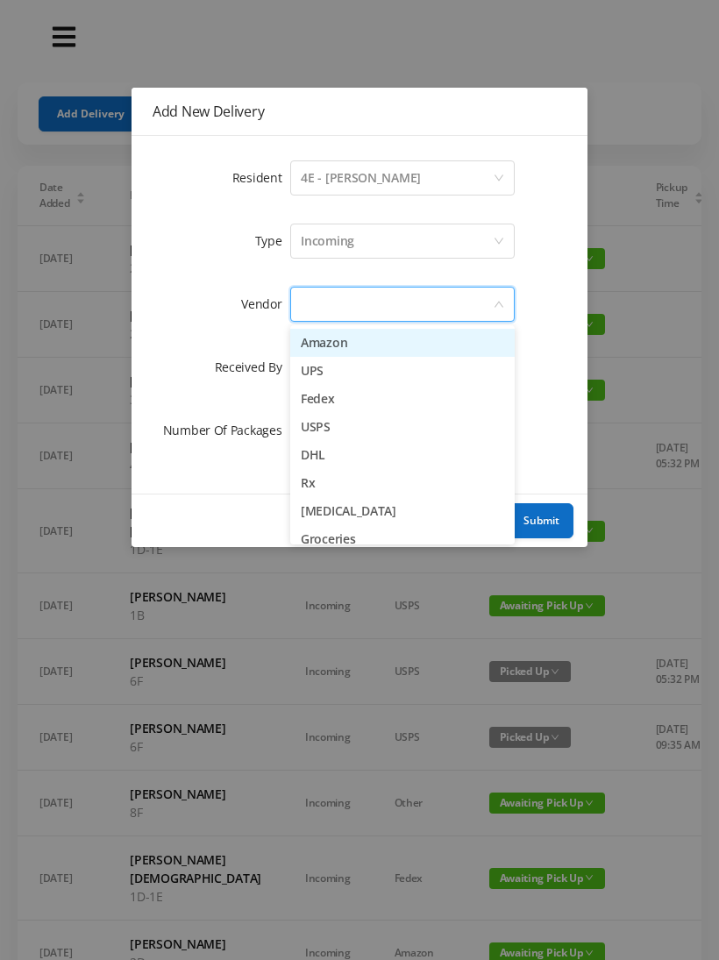
click at [344, 353] on li "Amazon" at bounding box center [402, 343] width 224 height 28
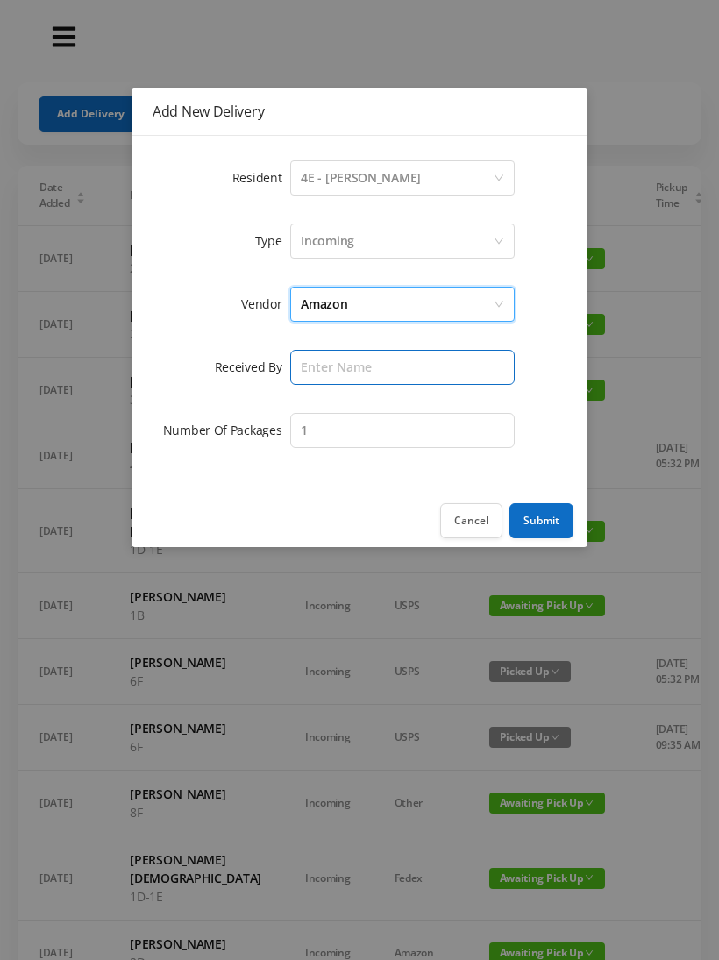
click at [341, 372] on input "text" at bounding box center [402, 367] width 224 height 35
type input "Melece"
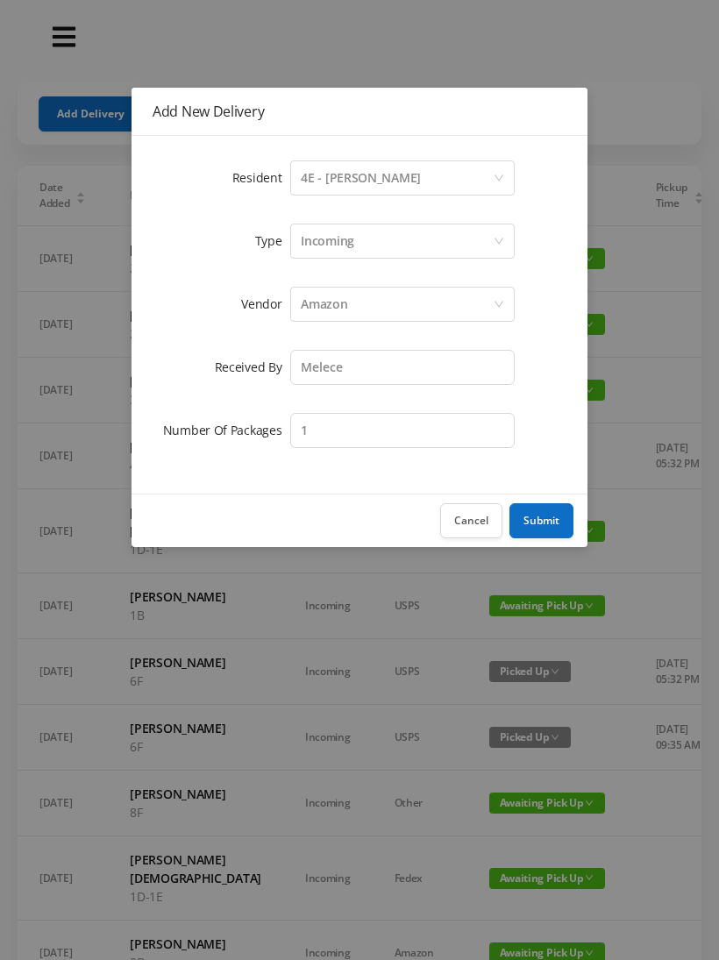
click at [540, 520] on button "Submit" at bounding box center [541, 520] width 64 height 35
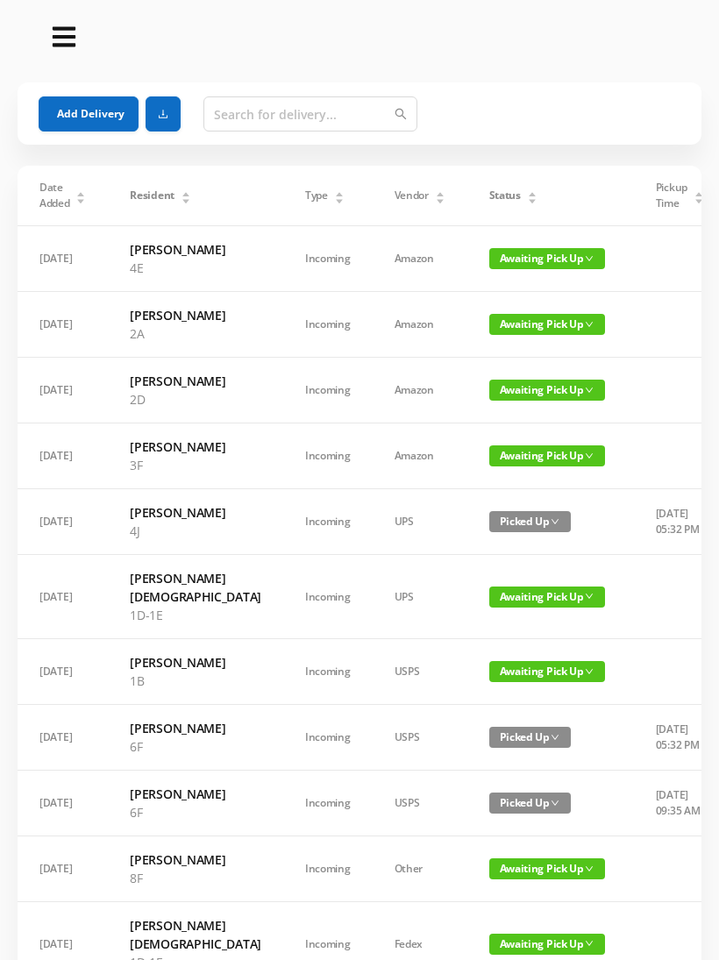
click at [98, 103] on button "Add Delivery" at bounding box center [89, 113] width 100 height 35
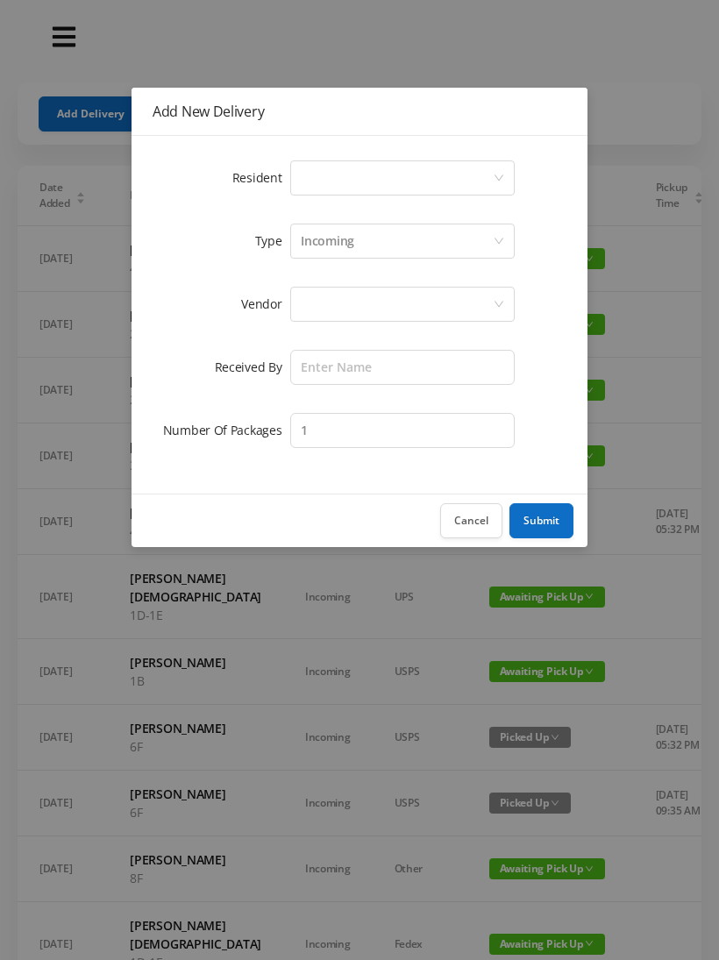
click at [378, 172] on div "Select a person" at bounding box center [397, 177] width 192 height 33
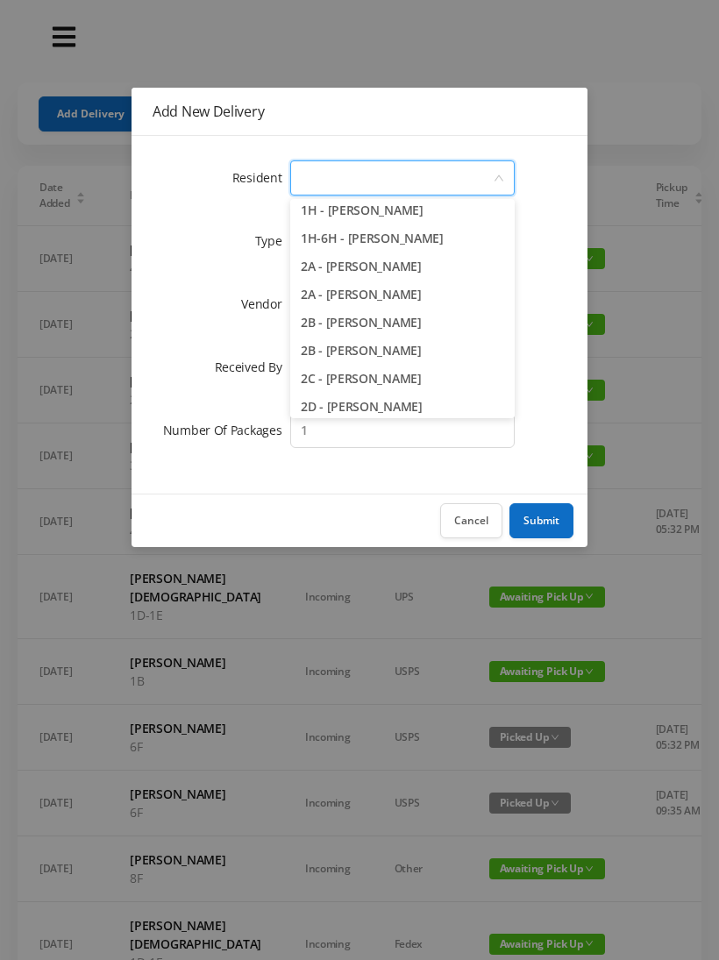
scroll to position [258, 0]
click at [433, 297] on li "2A - Sam Hiremath" at bounding box center [402, 295] width 224 height 28
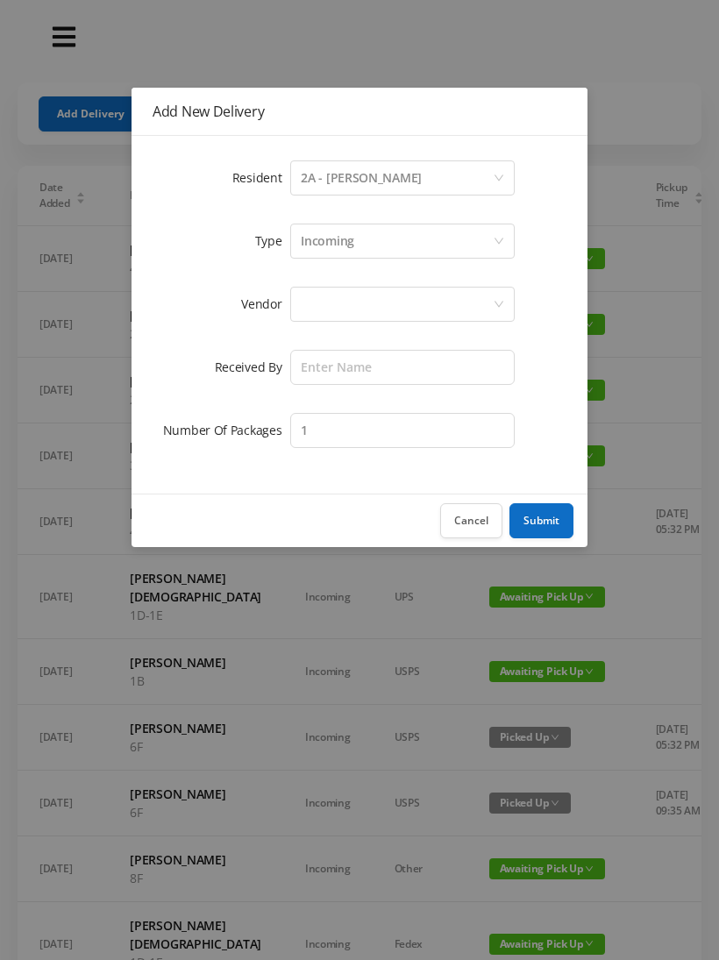
click at [378, 251] on div "Incoming" at bounding box center [397, 240] width 192 height 33
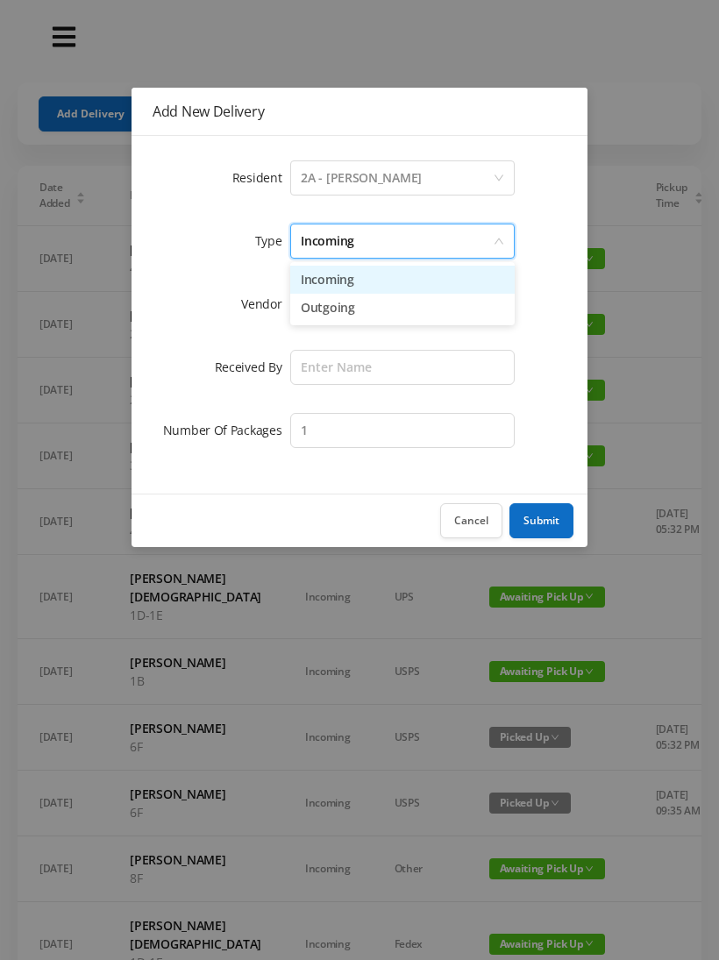
click at [367, 290] on li "Incoming" at bounding box center [402, 280] width 224 height 28
click at [355, 310] on div at bounding box center [397, 304] width 192 height 33
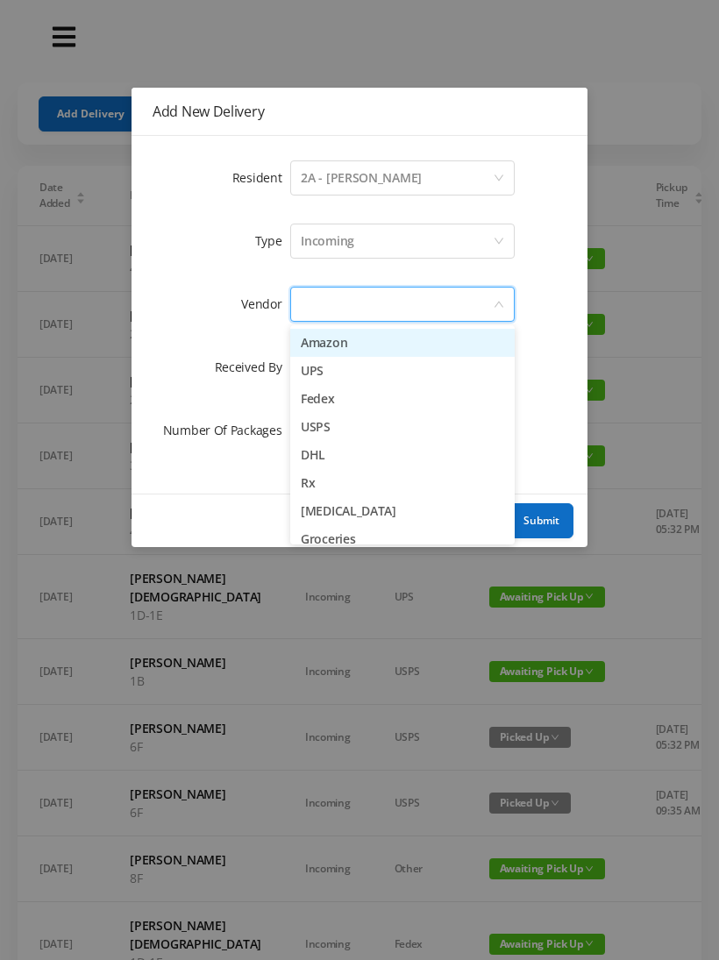
click at [367, 348] on li "Amazon" at bounding box center [402, 343] width 224 height 28
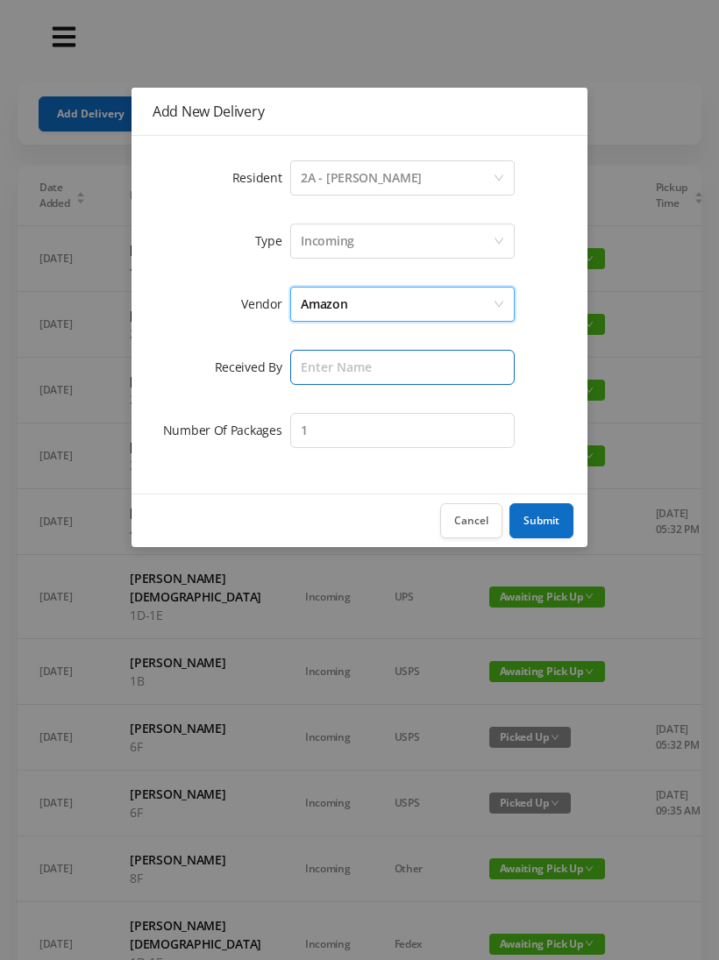
click at [347, 374] on input "text" at bounding box center [402, 367] width 224 height 35
type input "Melece"
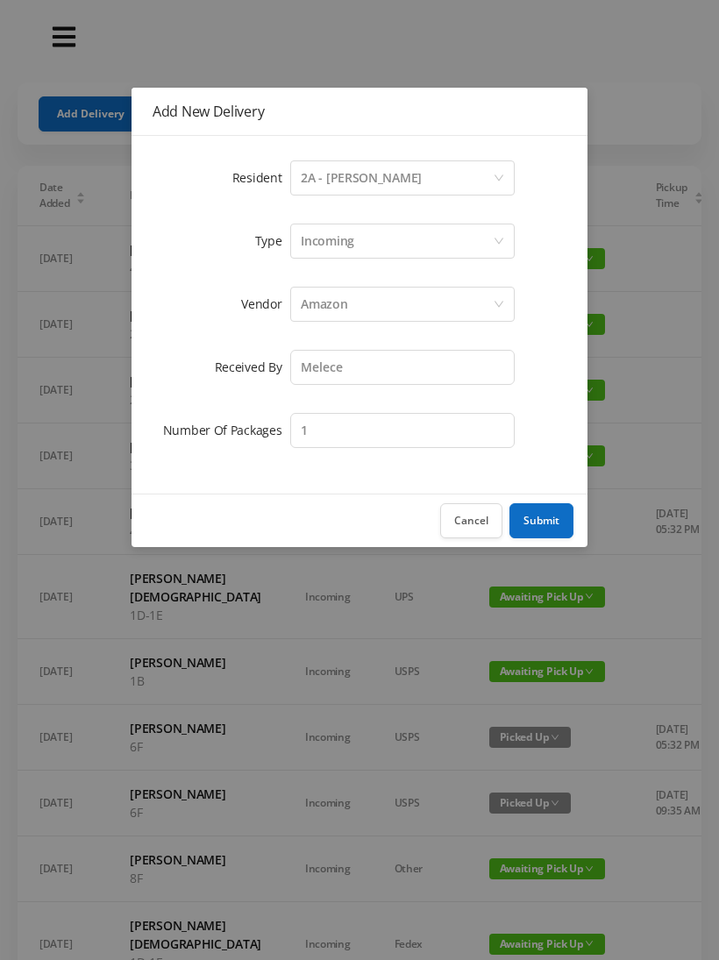
click at [529, 510] on button "Submit" at bounding box center [541, 520] width 64 height 35
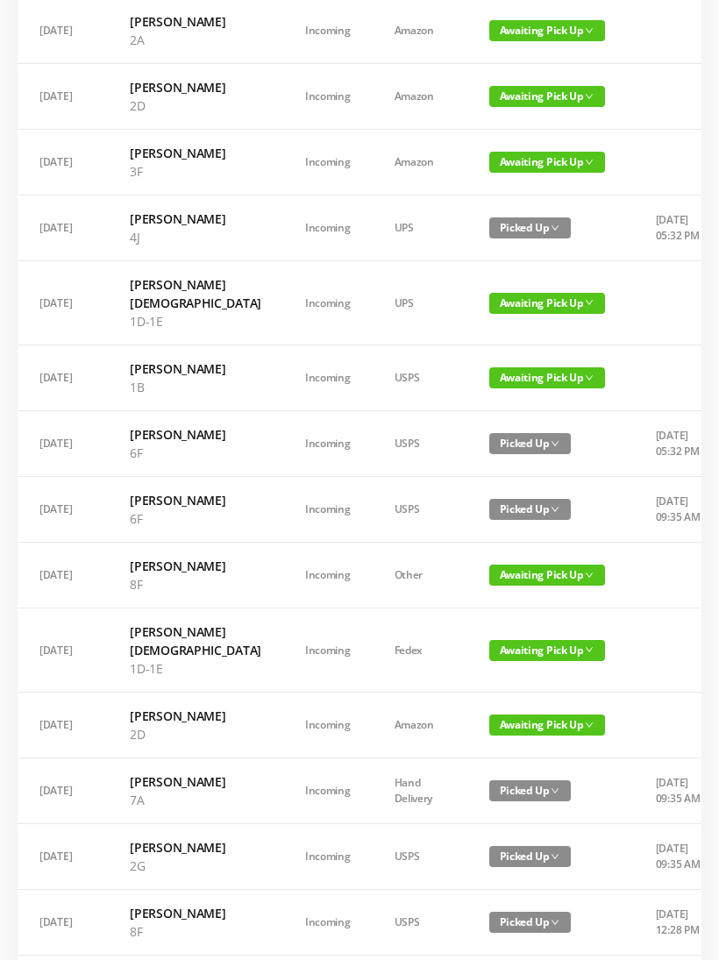
scroll to position [383, 0]
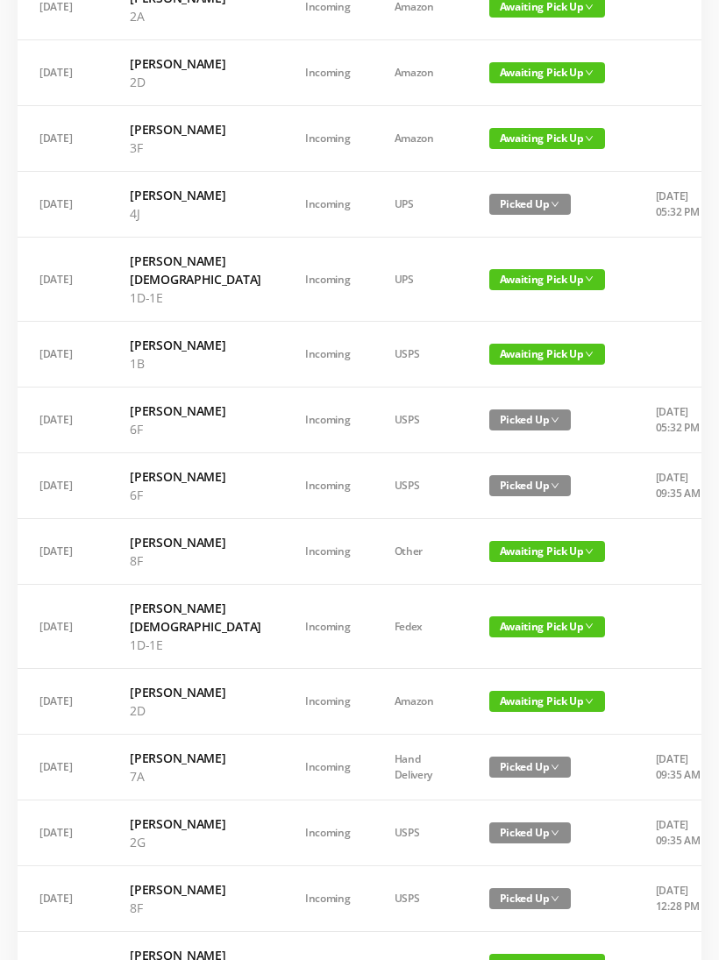
click at [503, 562] on span "Awaiting Pick Up" at bounding box center [547, 551] width 116 height 21
click at [505, 703] on link "Picked Up" at bounding box center [501, 696] width 114 height 28
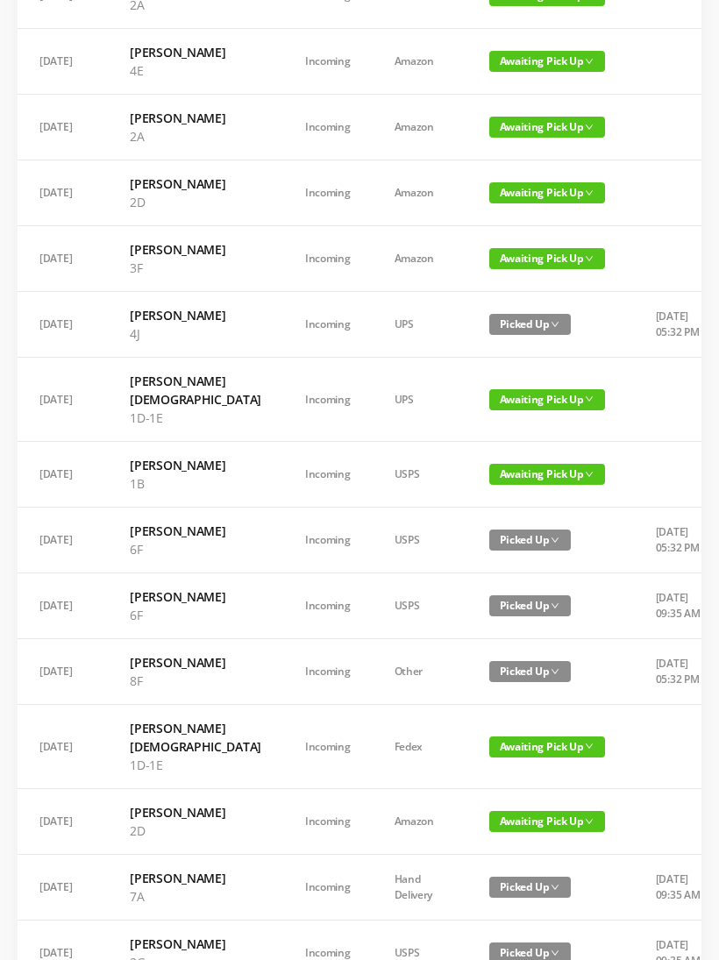
scroll to position [0, 0]
